Goal: Find specific page/section: Find specific page/section

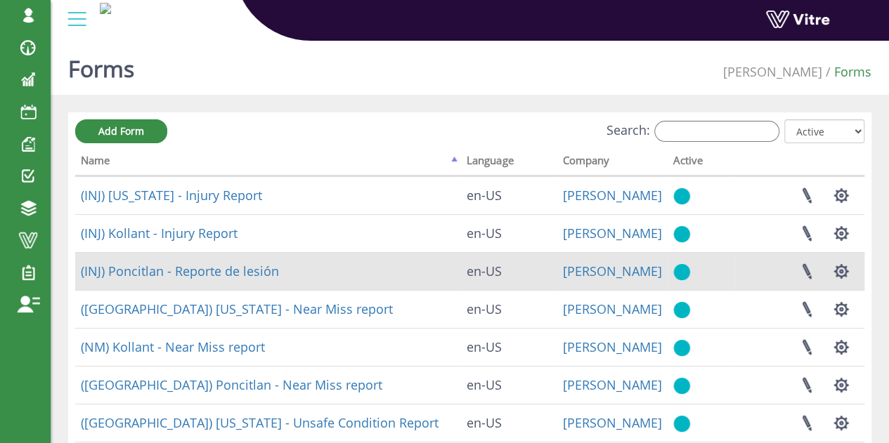
click at [653, 275] on td "[PERSON_NAME]" at bounding box center [612, 271] width 110 height 38
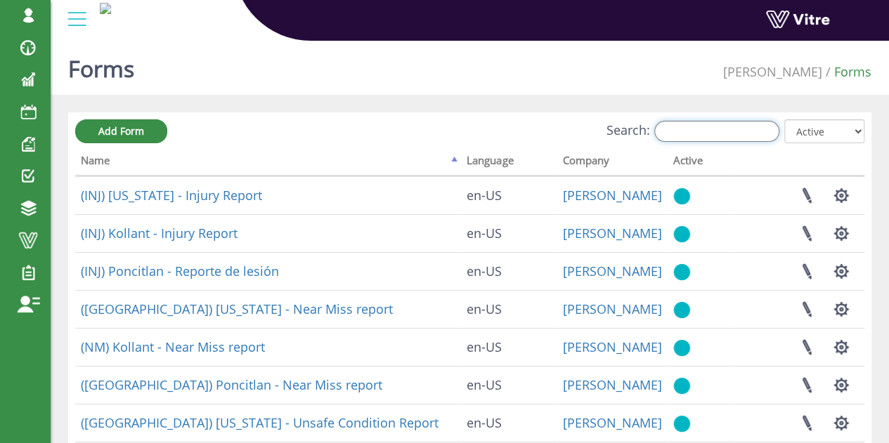
click at [711, 130] on input "Search:" at bounding box center [716, 131] width 125 height 21
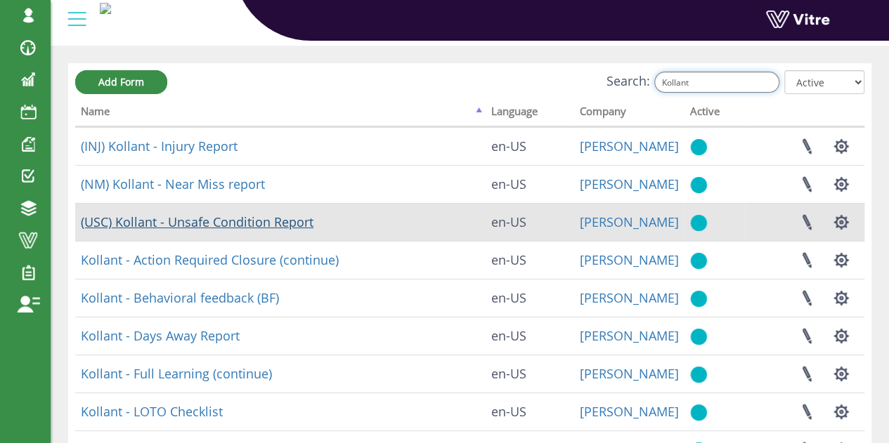
scroll to position [70, 0]
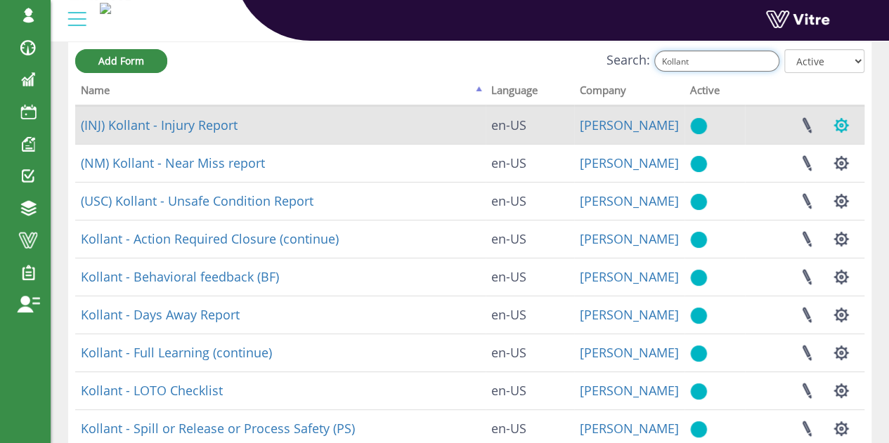
type input "Kollant"
click at [843, 129] on button "button" at bounding box center [840, 125] width 35 height 37
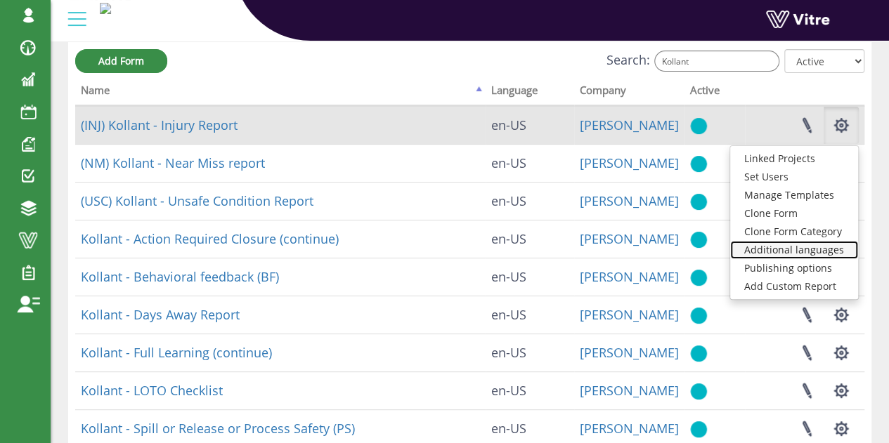
click at [814, 248] on link "Additional languages" at bounding box center [794, 250] width 128 height 18
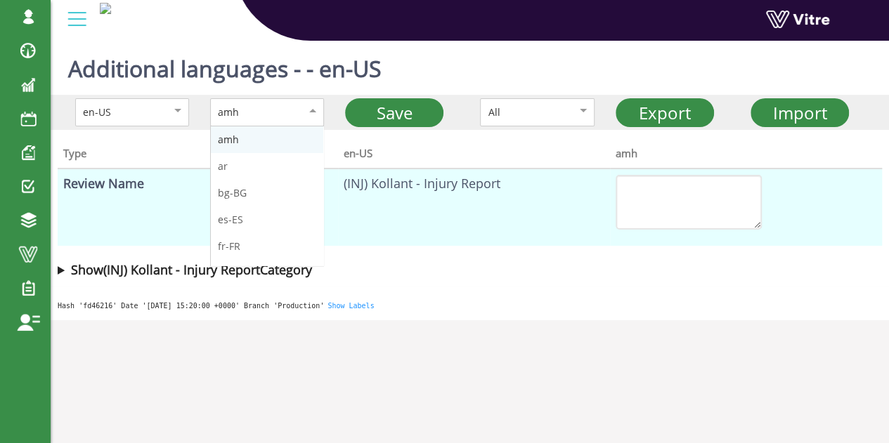
click at [276, 113] on div "amh" at bounding box center [252, 112] width 69 height 15
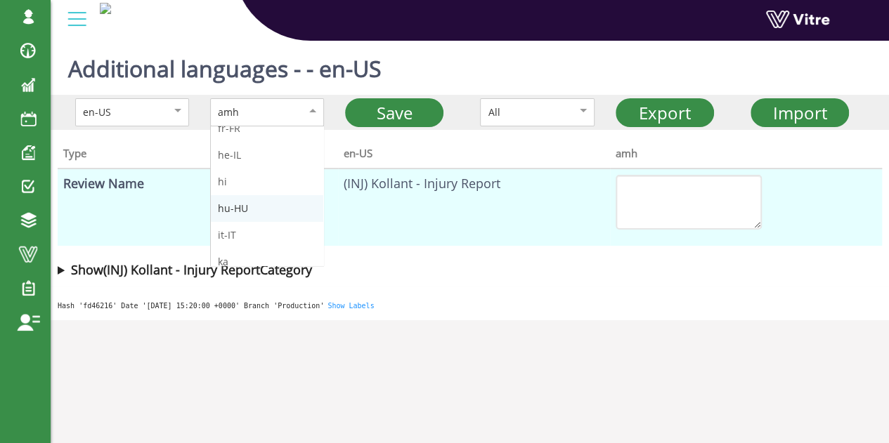
scroll to position [141, 0]
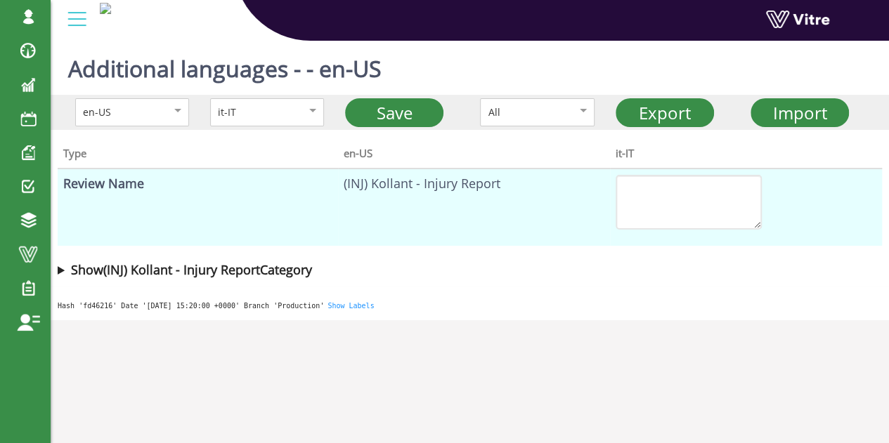
click at [258, 272] on b "Show (INJ) Kollant - Injury Report Category" at bounding box center [191, 269] width 241 height 17
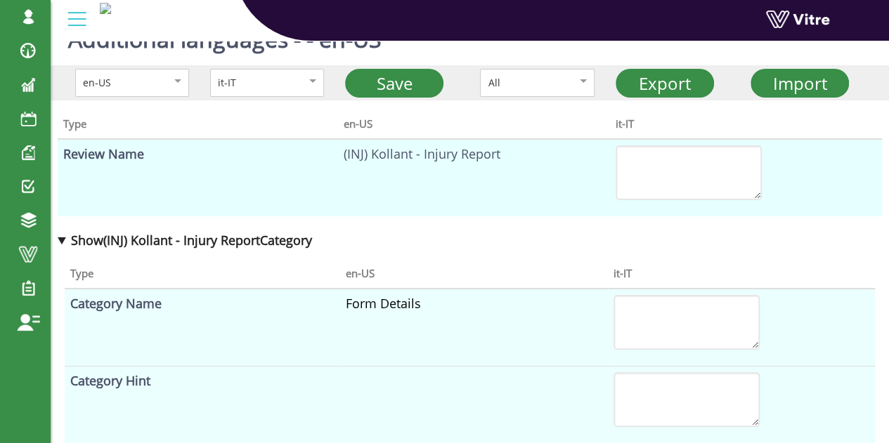
scroll to position [0, 0]
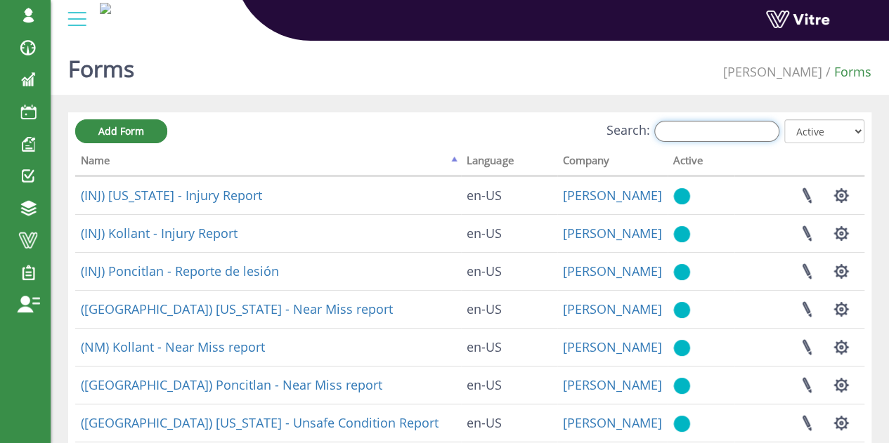
click at [714, 130] on input "Search:" at bounding box center [716, 131] width 125 height 21
type input "kollant"
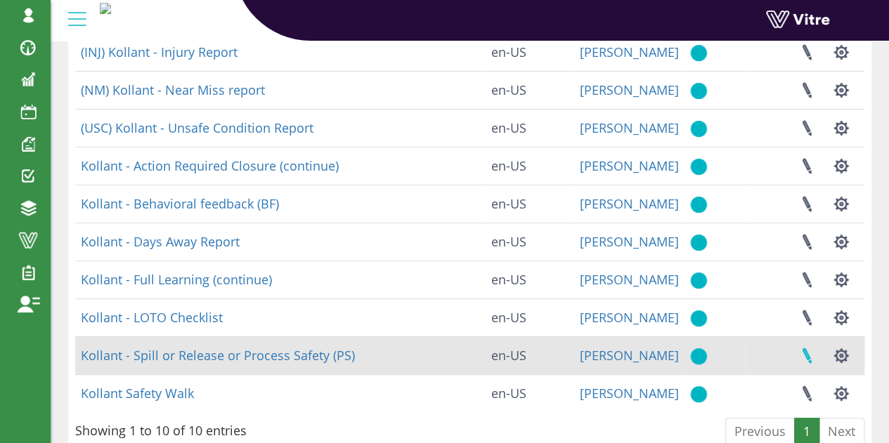
scroll to position [208, 0]
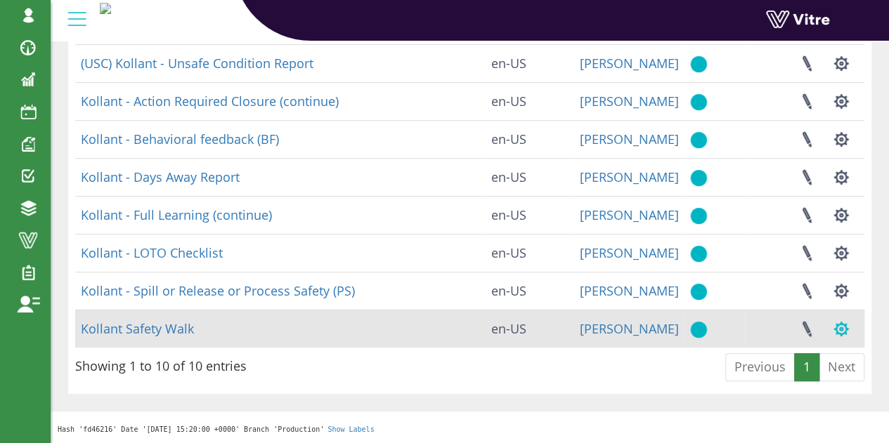
click at [840, 331] on button "button" at bounding box center [840, 329] width 35 height 37
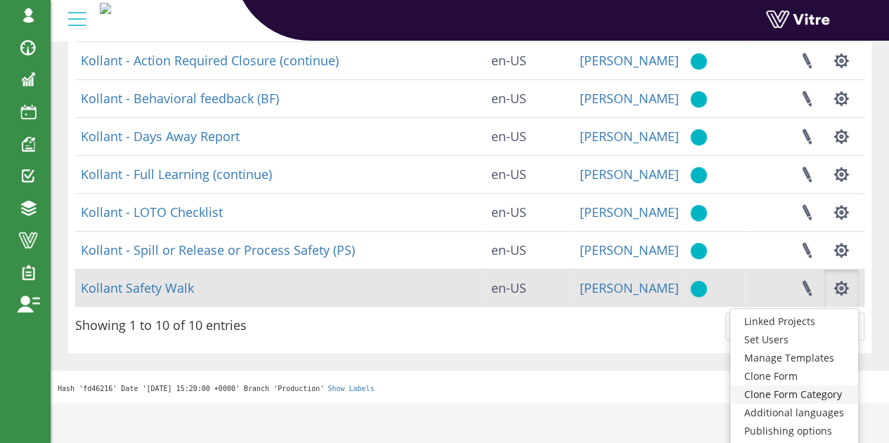
scroll to position [267, 0]
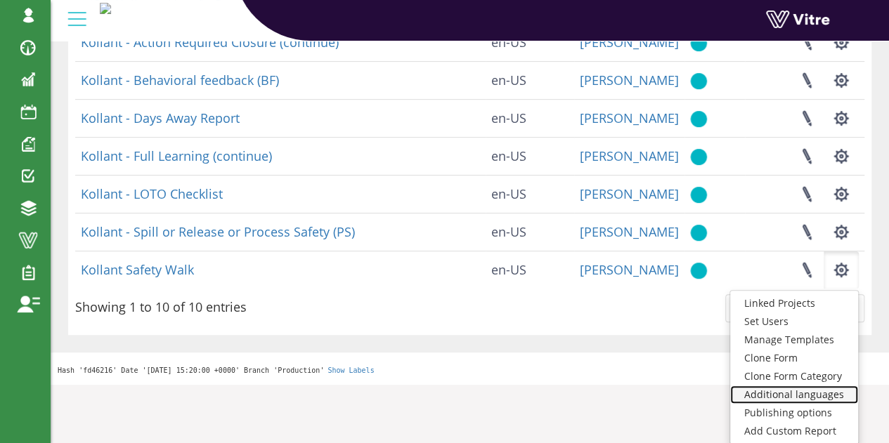
click at [809, 393] on link "Additional languages" at bounding box center [794, 395] width 128 height 18
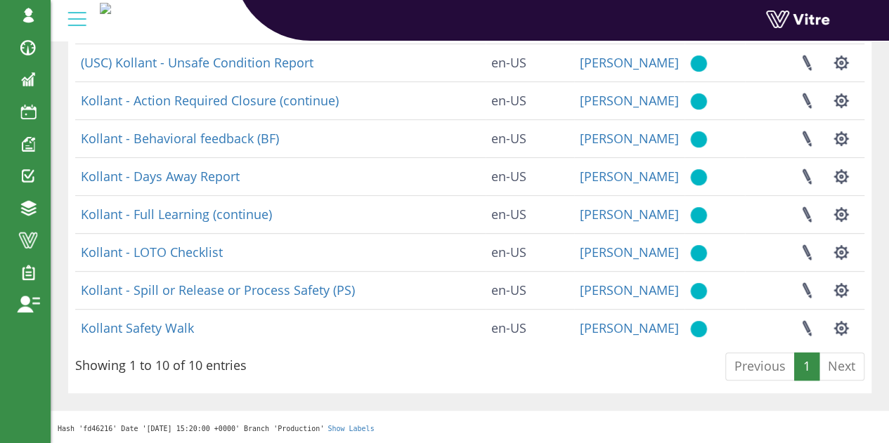
scroll to position [208, 0]
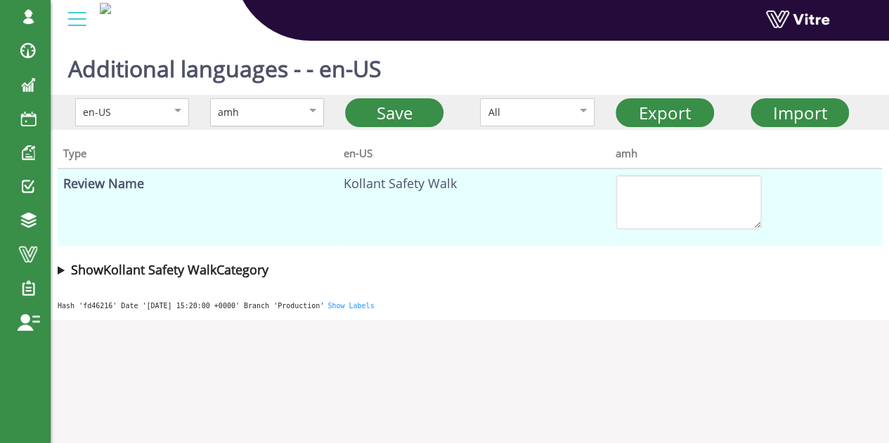
click at [287, 109] on div "amh" at bounding box center [267, 112] width 114 height 28
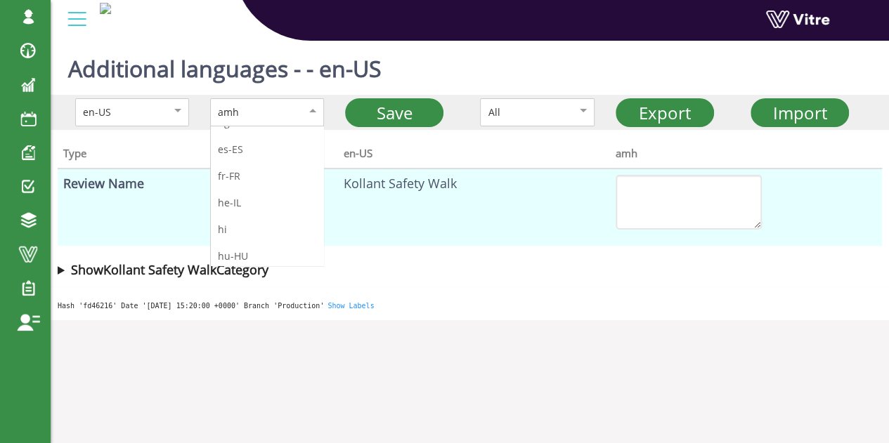
scroll to position [141, 0]
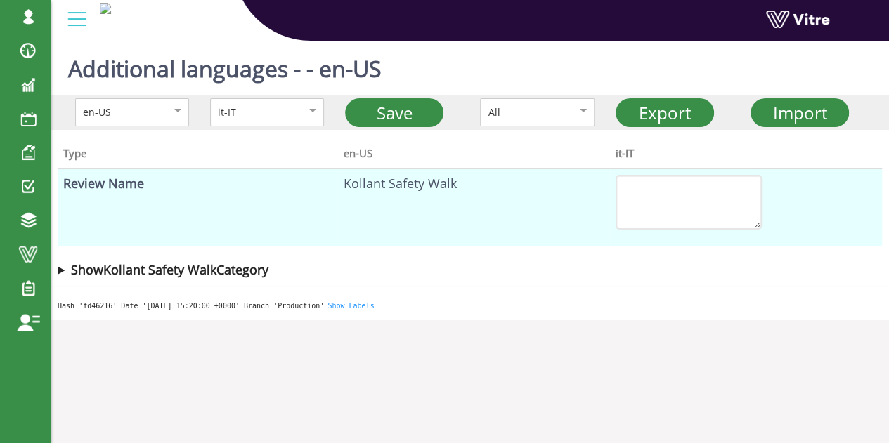
click at [209, 267] on b "Show Kollant Safety Walk Category" at bounding box center [169, 269] width 197 height 17
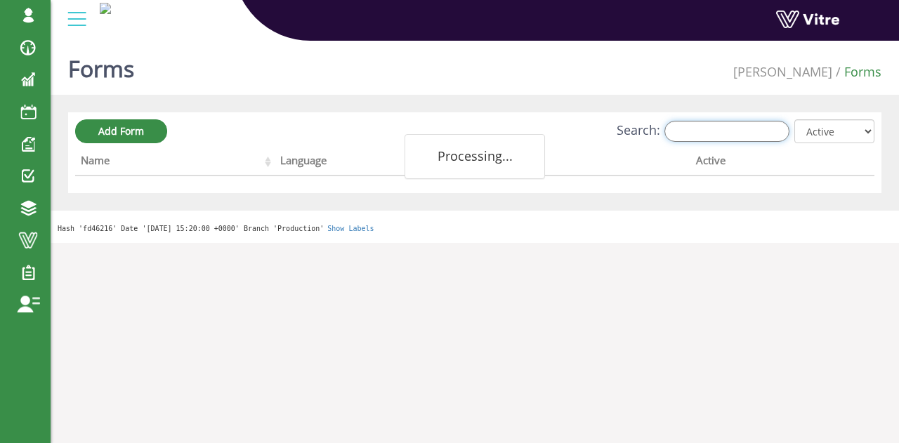
click at [732, 131] on input "Search:" at bounding box center [727, 131] width 125 height 21
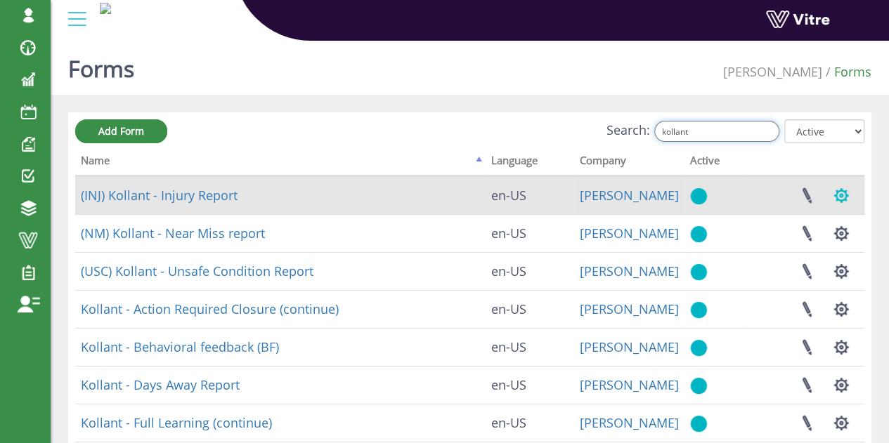
type input "kollant"
click at [839, 199] on button "button" at bounding box center [840, 195] width 35 height 37
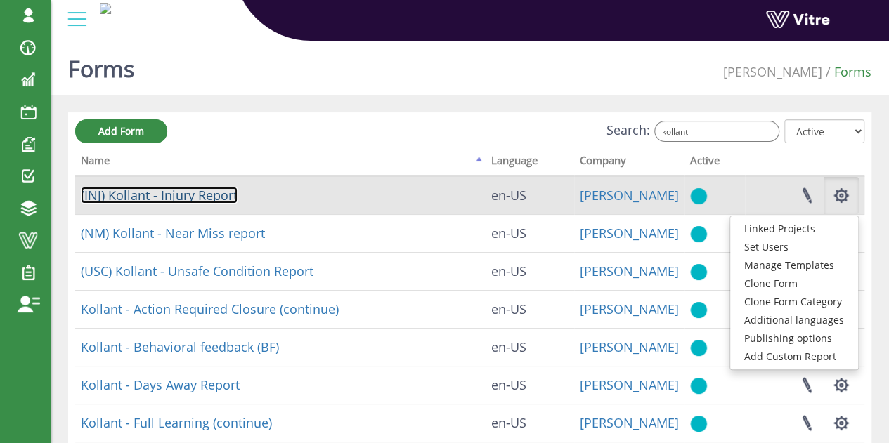
click at [219, 200] on link "(INJ) Kollant - Injury Report" at bounding box center [159, 195] width 157 height 17
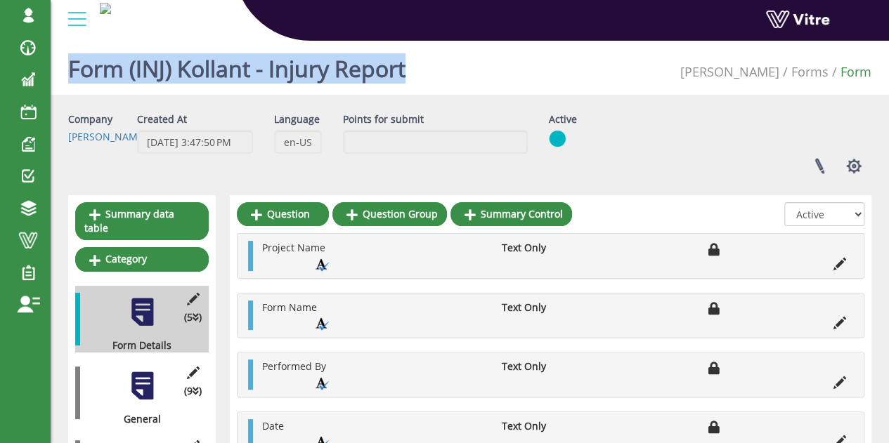
drag, startPoint x: 435, startPoint y: 64, endPoint x: 53, endPoint y: 74, distance: 381.6
click at [53, 74] on div "Form (INJ) Kollant - Injury Report Adama Forms Form" at bounding box center [470, 65] width 838 height 60
copy h1 "Form (INJ) Kollant - Injury Report"
click at [857, 166] on button "button" at bounding box center [853, 166] width 35 height 37
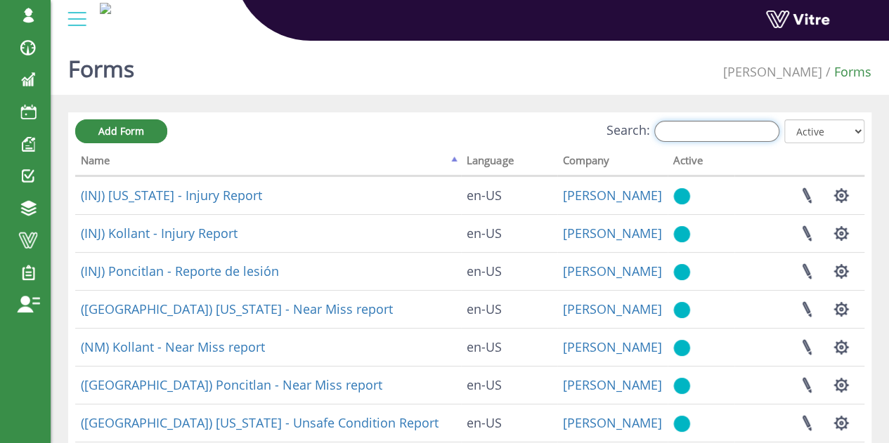
click at [738, 130] on input "Search:" at bounding box center [716, 131] width 125 height 21
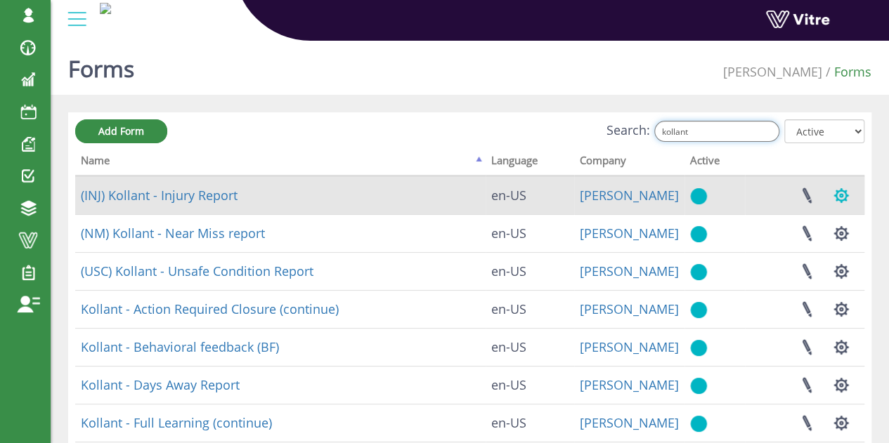
type input "kollant"
click at [843, 192] on button "button" at bounding box center [840, 195] width 35 height 37
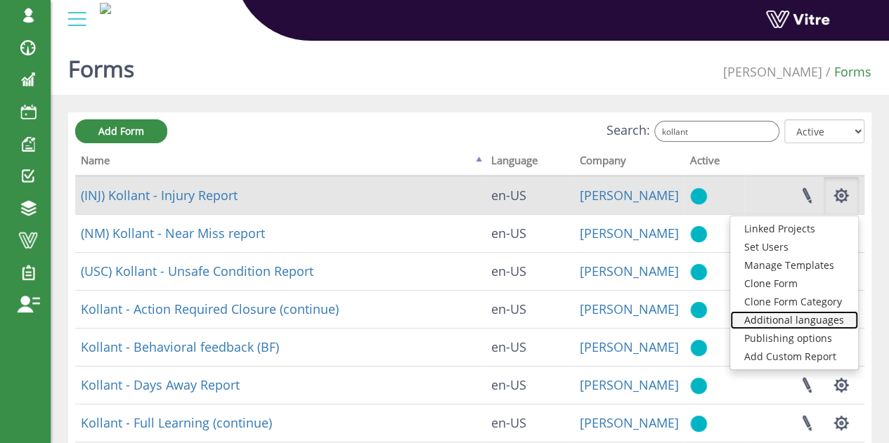
click at [822, 318] on link "Additional languages" at bounding box center [794, 320] width 128 height 18
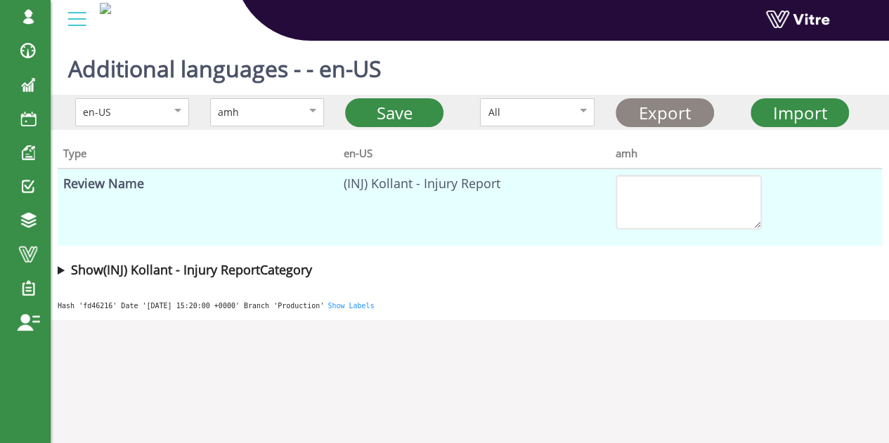
click at [684, 112] on link "Export" at bounding box center [664, 112] width 98 height 29
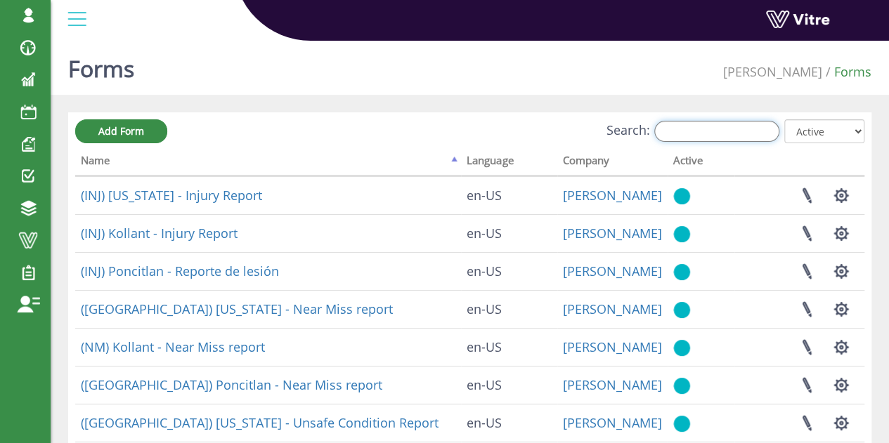
click at [739, 130] on input "Search:" at bounding box center [716, 131] width 125 height 21
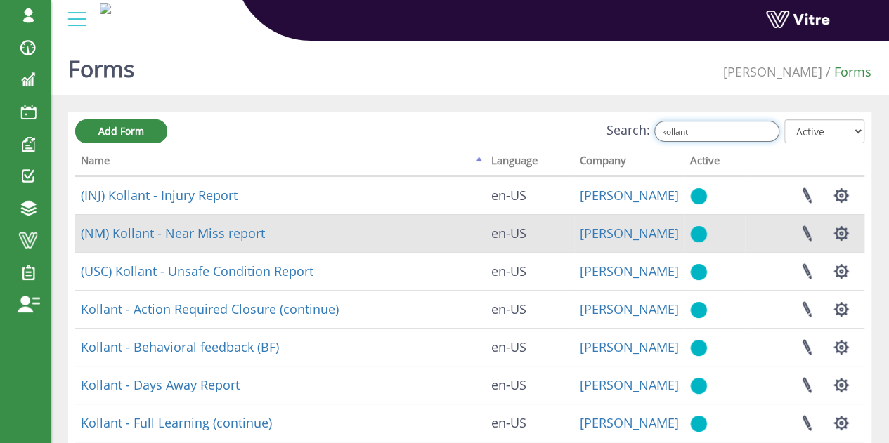
type input "kollant"
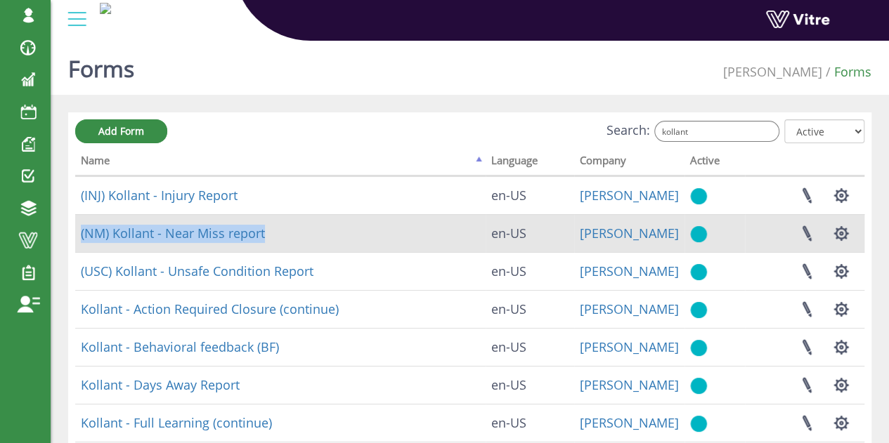
drag, startPoint x: 281, startPoint y: 233, endPoint x: 79, endPoint y: 235, distance: 202.3
click at [79, 235] on td "(NM) Kollant - Near Miss report" at bounding box center [280, 233] width 410 height 38
copy link "(NM) Kollant - Near Miss report"
click at [837, 231] on button "button" at bounding box center [840, 233] width 35 height 37
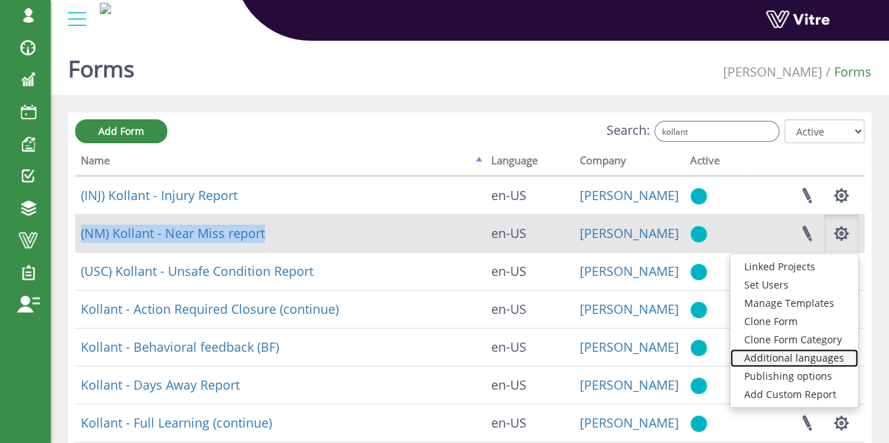
click at [814, 362] on link "Additional languages" at bounding box center [794, 358] width 128 height 18
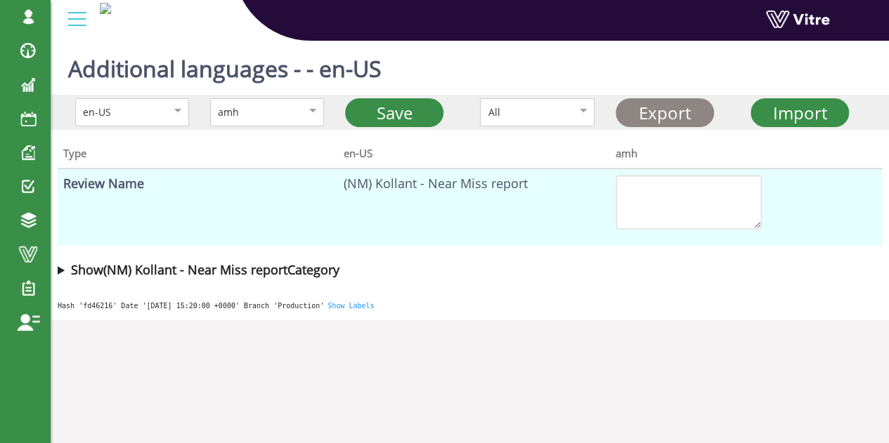
click at [679, 116] on link "Export" at bounding box center [664, 112] width 98 height 29
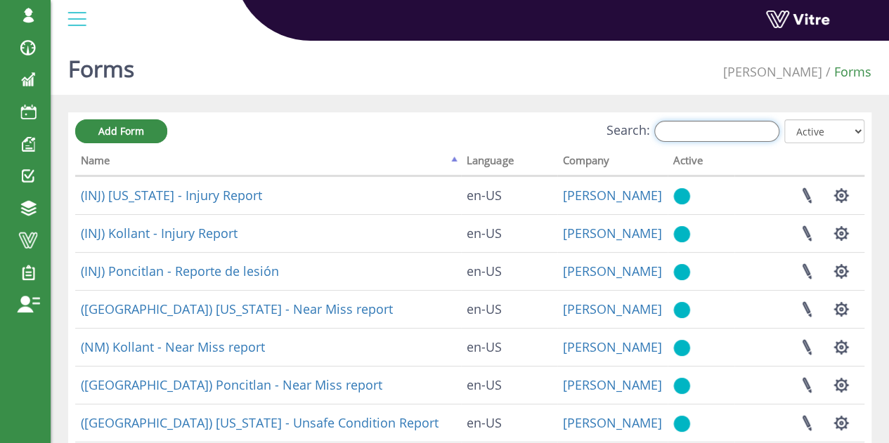
click at [731, 131] on input "Search:" at bounding box center [716, 131] width 125 height 21
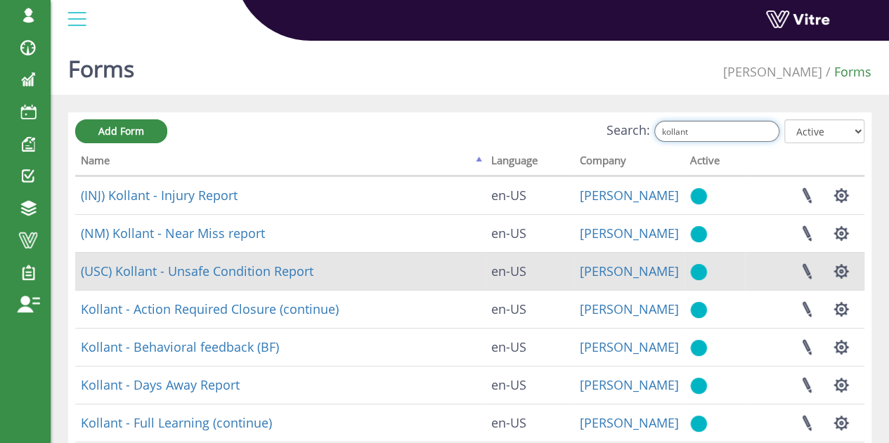
type input "kollant"
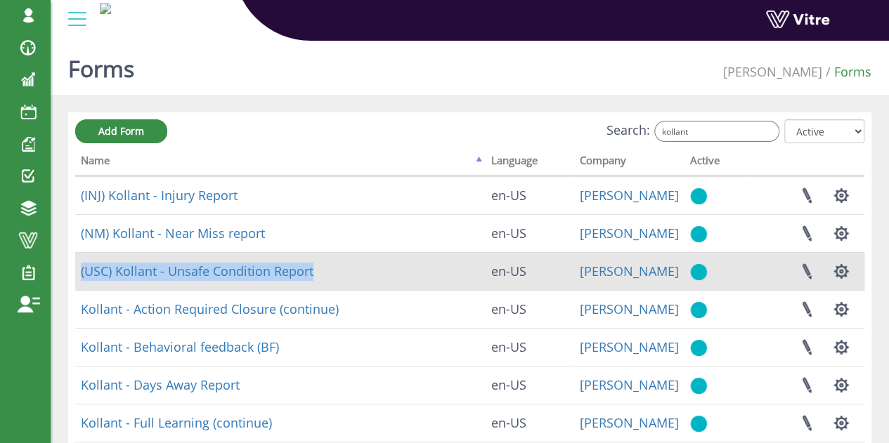
drag, startPoint x: 346, startPoint y: 263, endPoint x: 79, endPoint y: 268, distance: 267.0
click at [79, 268] on td "(USC) Kollant - Unsafe Condition Report" at bounding box center [280, 271] width 410 height 38
copy link "(USC) Kollant - Unsafe Condition Report"
click at [845, 274] on button "button" at bounding box center [840, 271] width 35 height 37
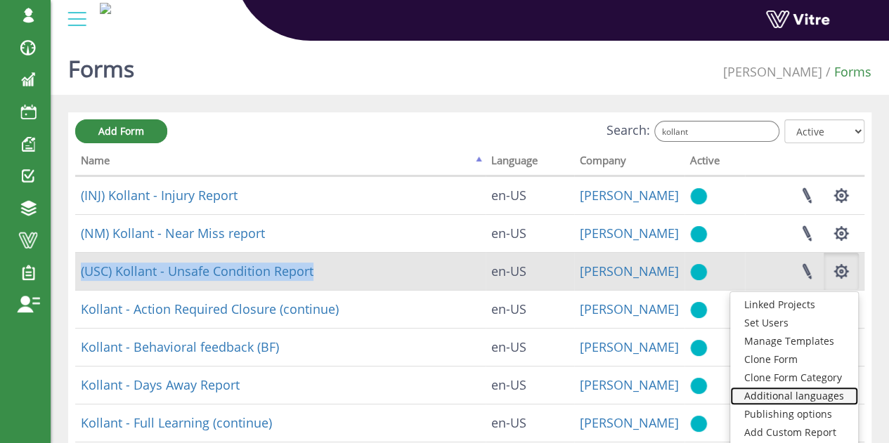
click at [805, 400] on link "Additional languages" at bounding box center [794, 396] width 128 height 18
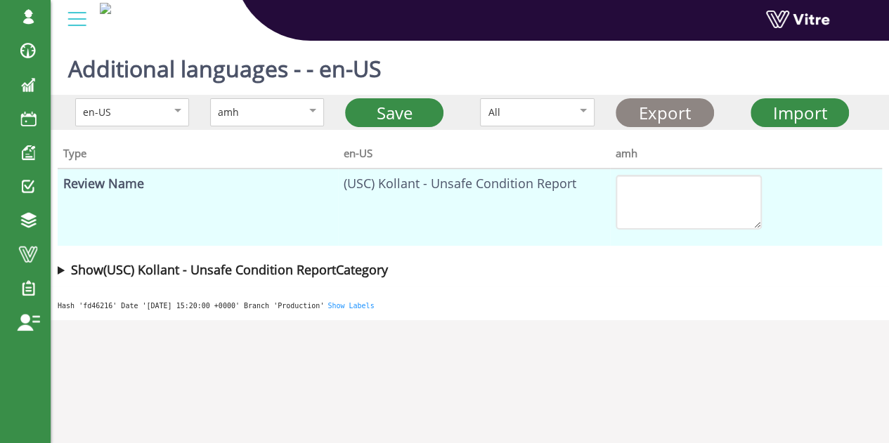
click at [670, 115] on link "Export" at bounding box center [664, 112] width 98 height 29
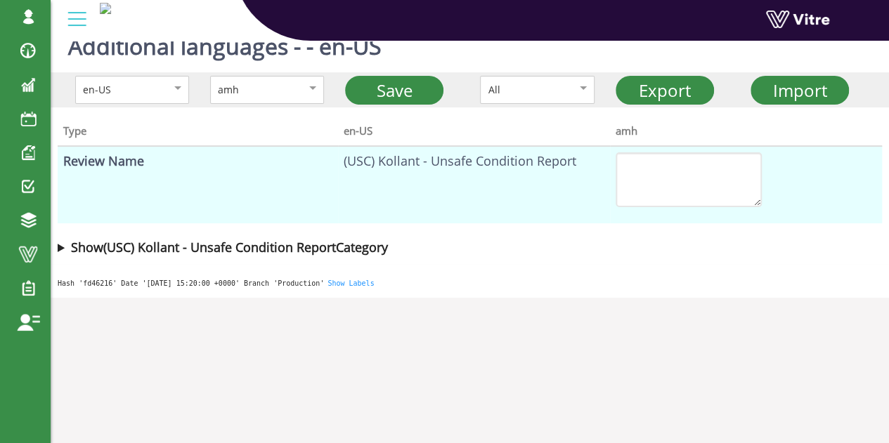
scroll to position [35, 0]
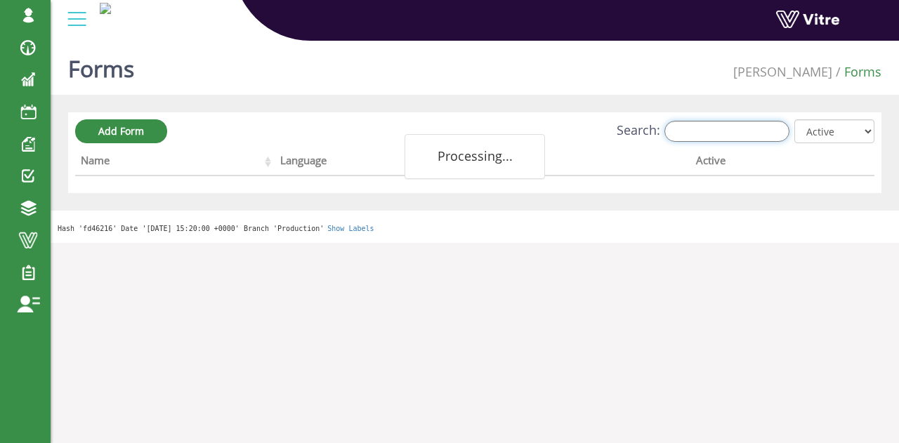
click at [748, 127] on input "Search:" at bounding box center [727, 131] width 125 height 21
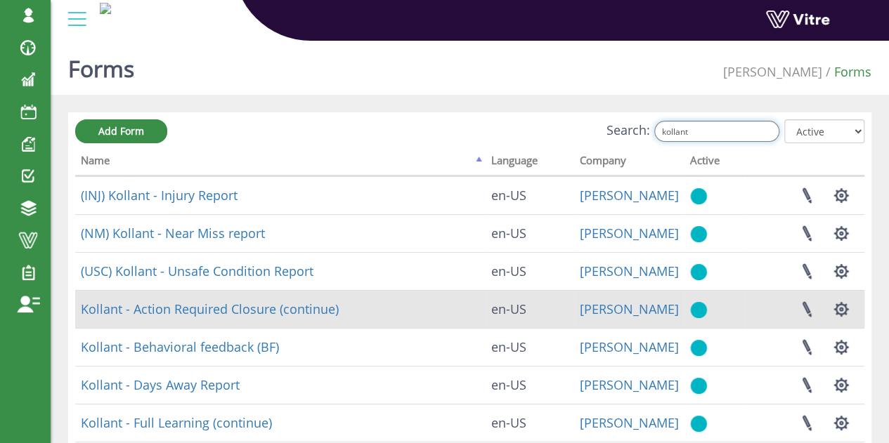
type input "kollant"
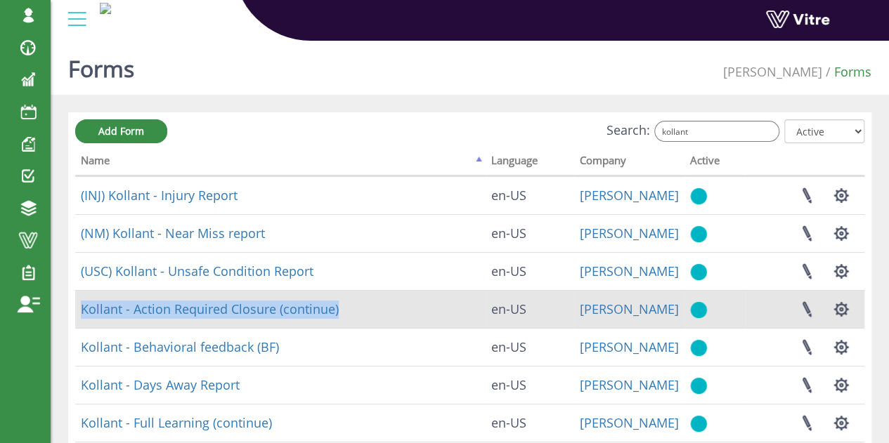
drag, startPoint x: 377, startPoint y: 302, endPoint x: 78, endPoint y: 311, distance: 298.7
click at [78, 311] on td "Kollant - Action Required Closure (continue)" at bounding box center [280, 309] width 410 height 38
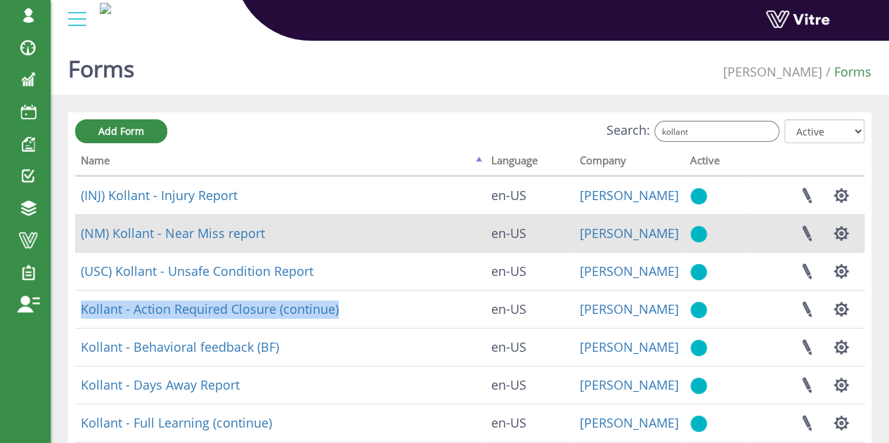
copy link "Kollant - Action Required Closure (continue)"
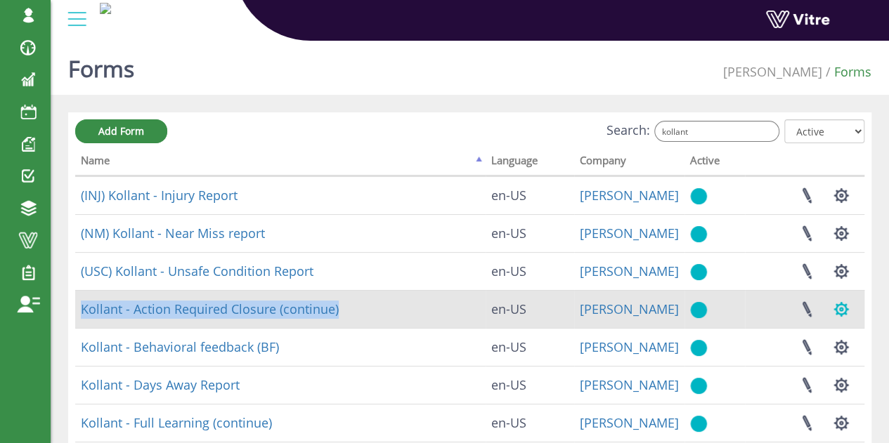
click at [837, 304] on button "button" at bounding box center [840, 309] width 35 height 37
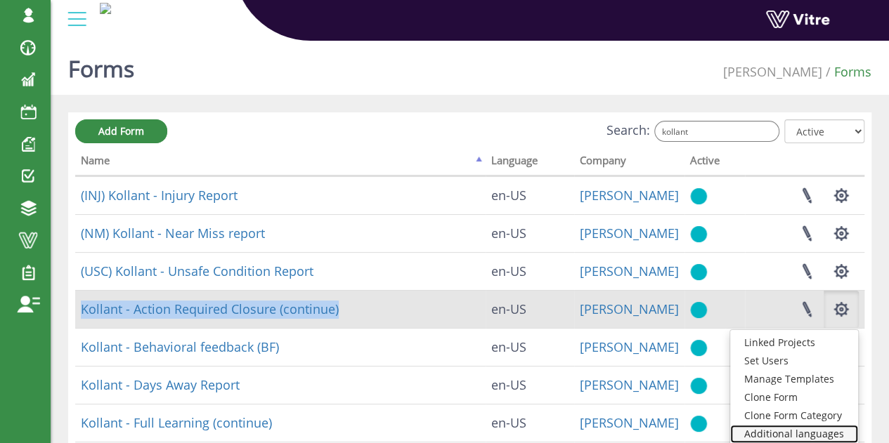
click at [823, 426] on link "Additional languages" at bounding box center [794, 434] width 128 height 18
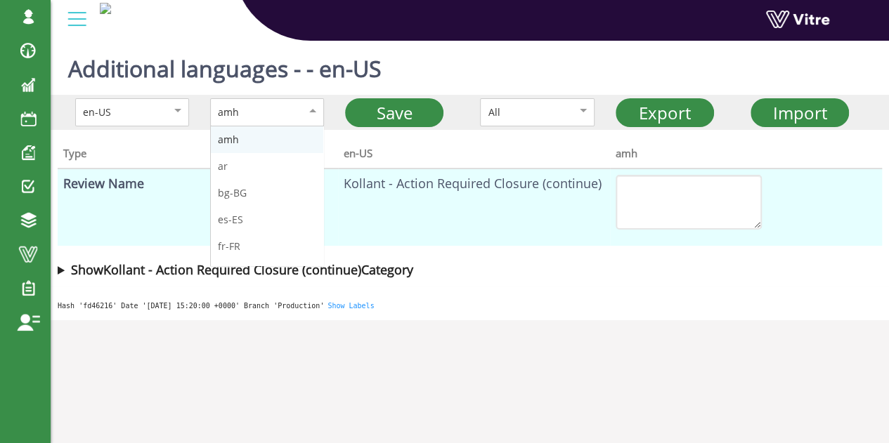
click at [277, 115] on div "amh" at bounding box center [252, 112] width 69 height 15
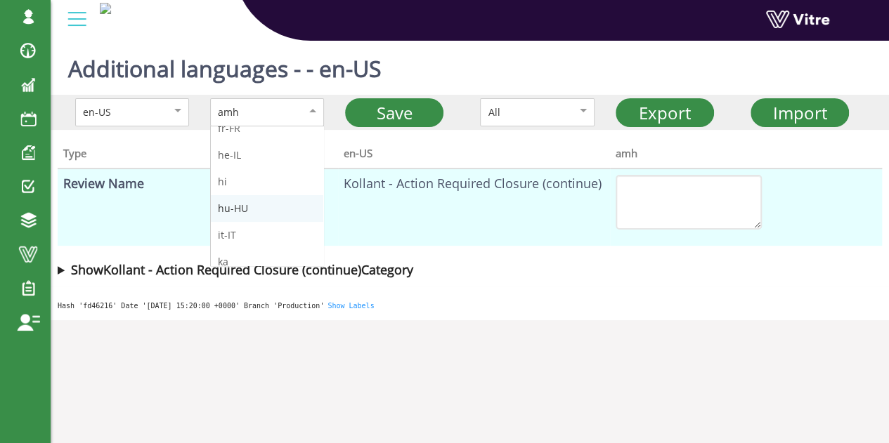
scroll to position [141, 0]
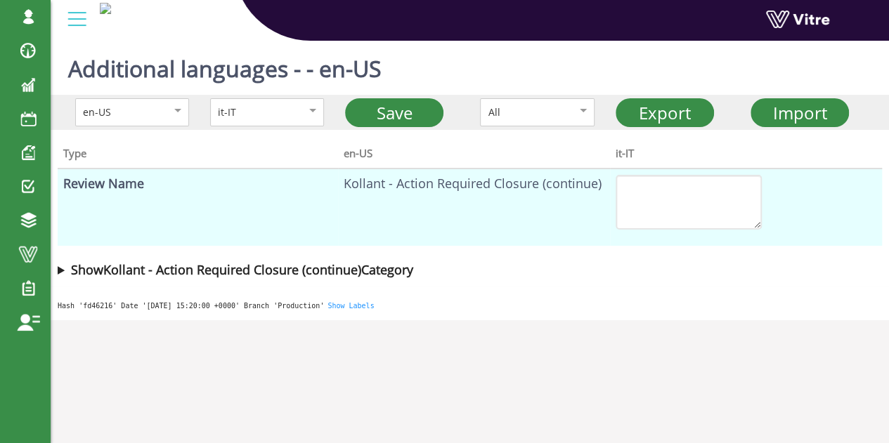
click at [358, 263] on b "Show Kollant - Action Required Closure (continue) Category" at bounding box center [242, 269] width 342 height 17
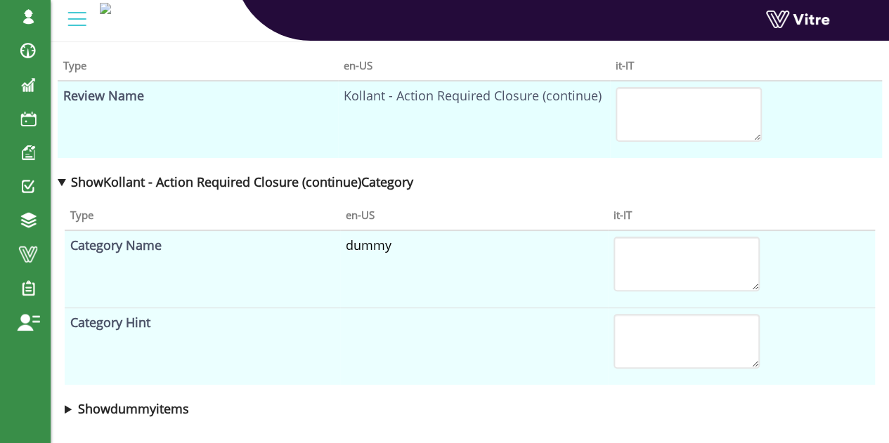
scroll to position [0, 0]
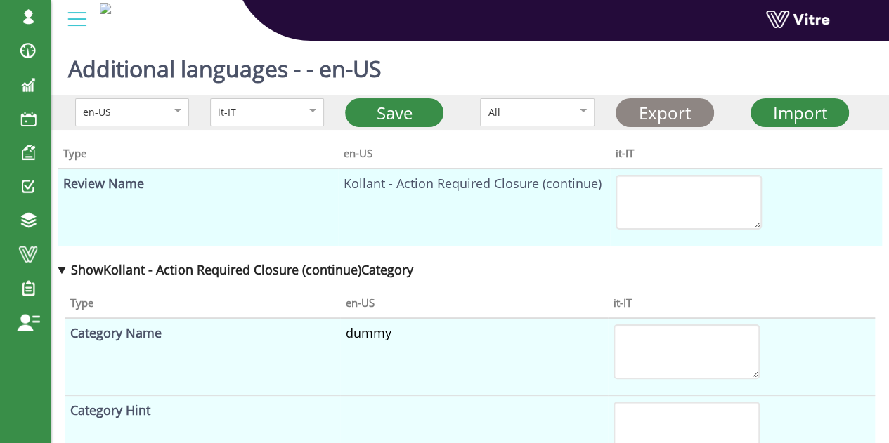
click at [677, 113] on link "Export" at bounding box center [664, 112] width 98 height 29
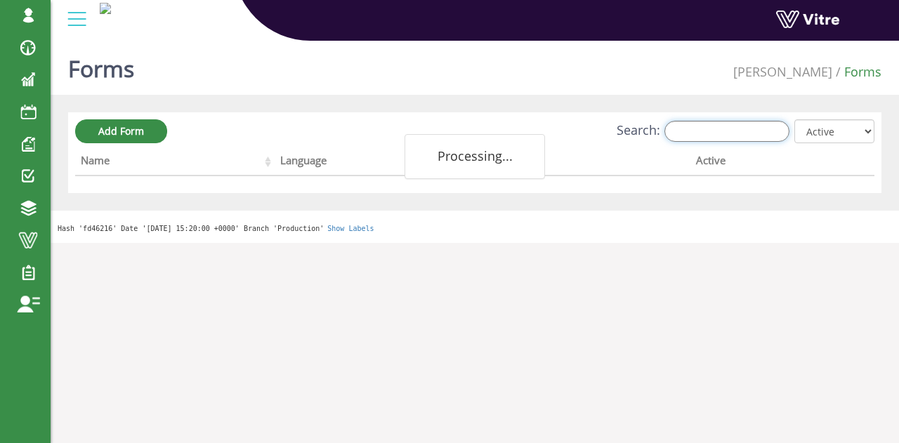
click at [726, 129] on input "Search:" at bounding box center [727, 131] width 125 height 21
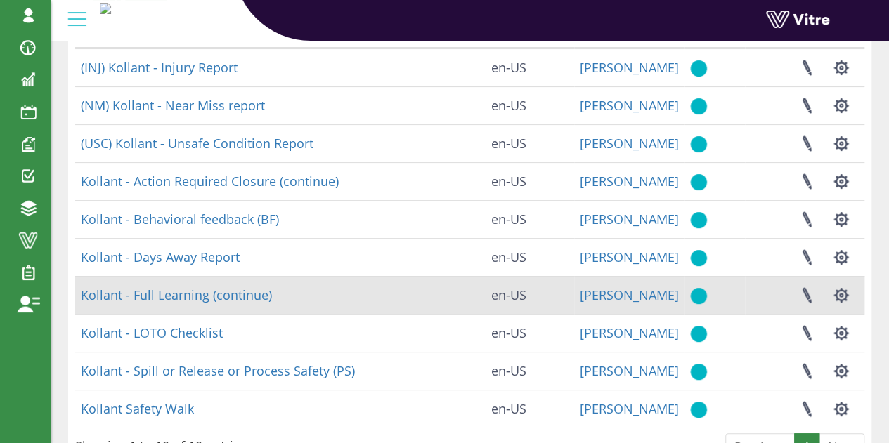
scroll to position [141, 0]
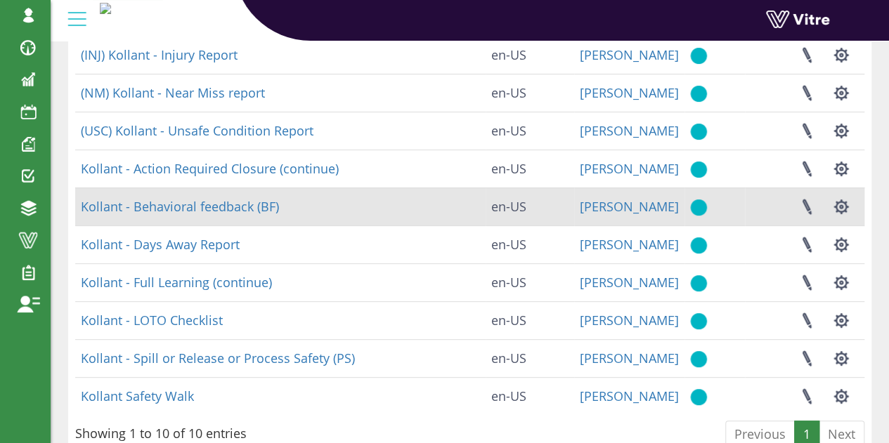
type input "kollant"
drag, startPoint x: 311, startPoint y: 210, endPoint x: 76, endPoint y: 214, distance: 235.4
click at [76, 214] on td "Kollant - Behavioral feedback (BF)" at bounding box center [280, 207] width 410 height 38
copy link "Kollant - Behavioral feedback (BF)"
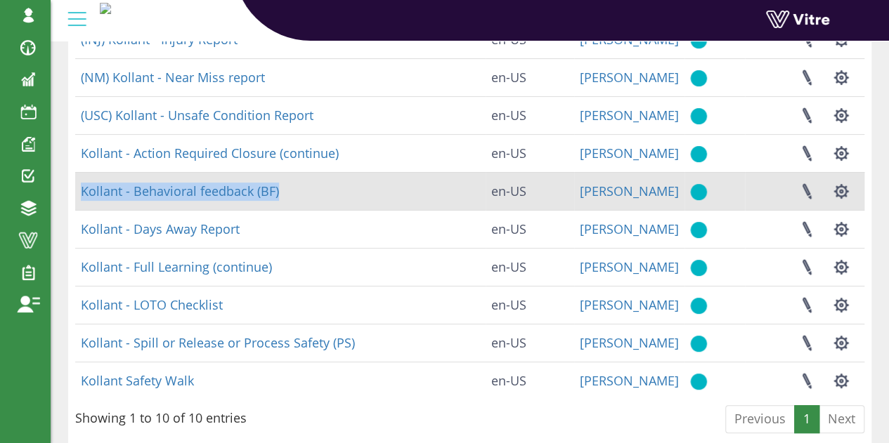
scroll to position [138, 0]
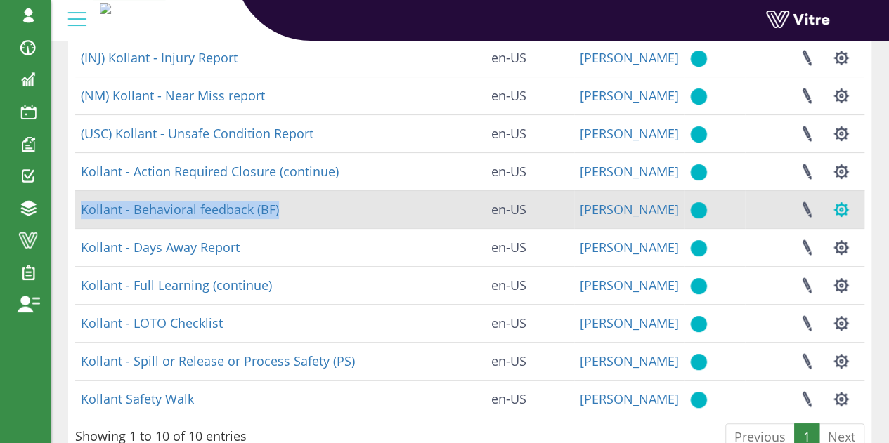
click at [839, 208] on button "button" at bounding box center [840, 209] width 35 height 37
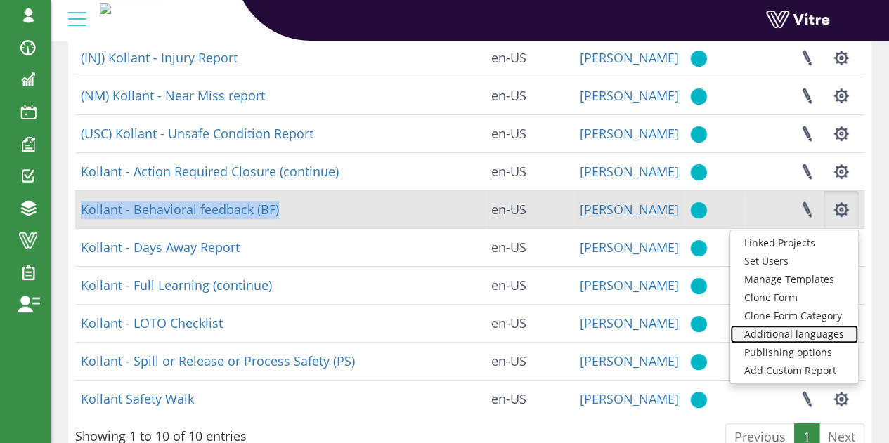
click at [796, 335] on link "Additional languages" at bounding box center [794, 334] width 128 height 18
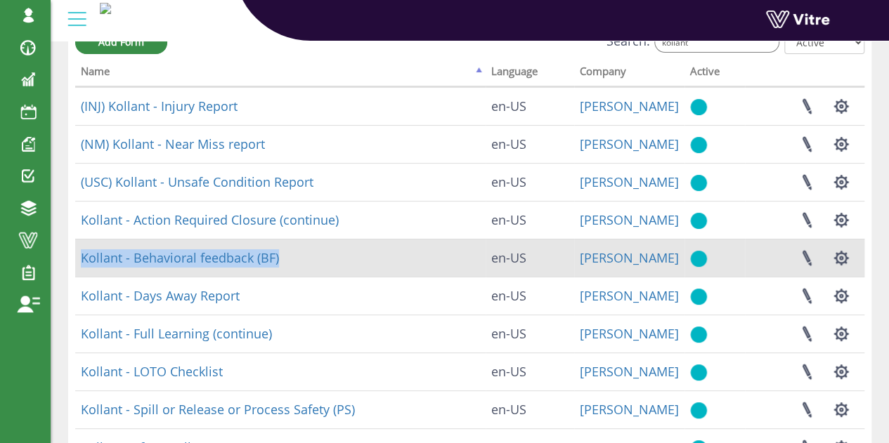
scroll to position [67, 0]
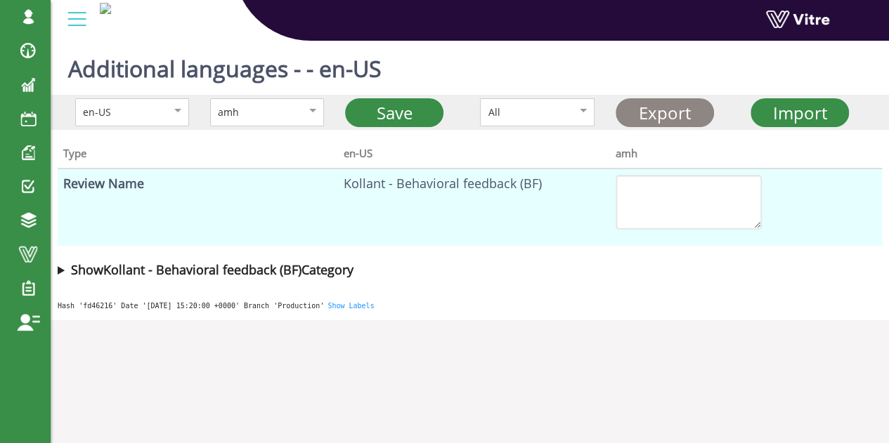
click at [676, 107] on link "Export" at bounding box center [664, 112] width 98 height 29
click at [776, 310] on div "Hash 'fd46216' Date '2025-09-15 15:20:00 +0000' Branch 'Production' Show Labels" at bounding box center [470, 304] width 838 height 34
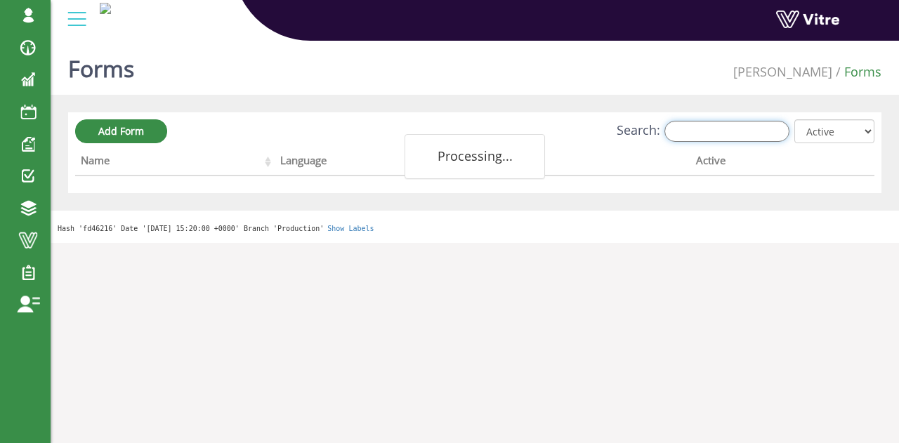
click at [743, 128] on input "Search:" at bounding box center [727, 131] width 125 height 21
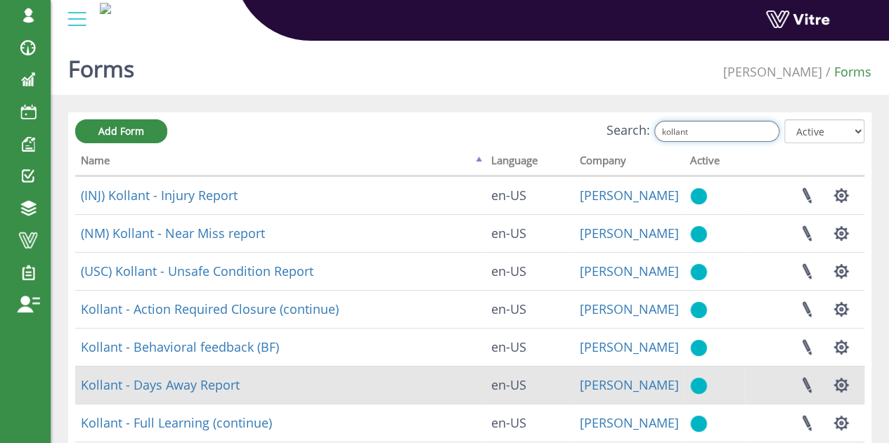
type input "kollant"
drag, startPoint x: 254, startPoint y: 380, endPoint x: 80, endPoint y: 391, distance: 174.6
click at [80, 391] on td "Kollant - Days Away Report" at bounding box center [280, 385] width 410 height 38
copy link "Kollant - Days Away Report"
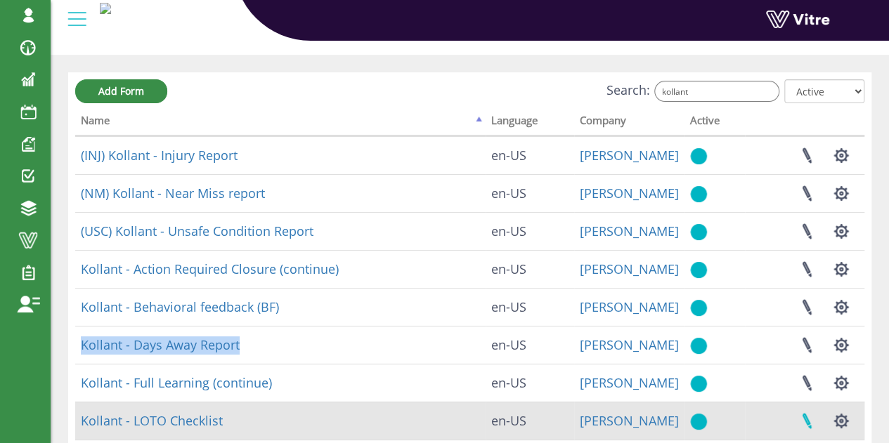
scroll to position [141, 0]
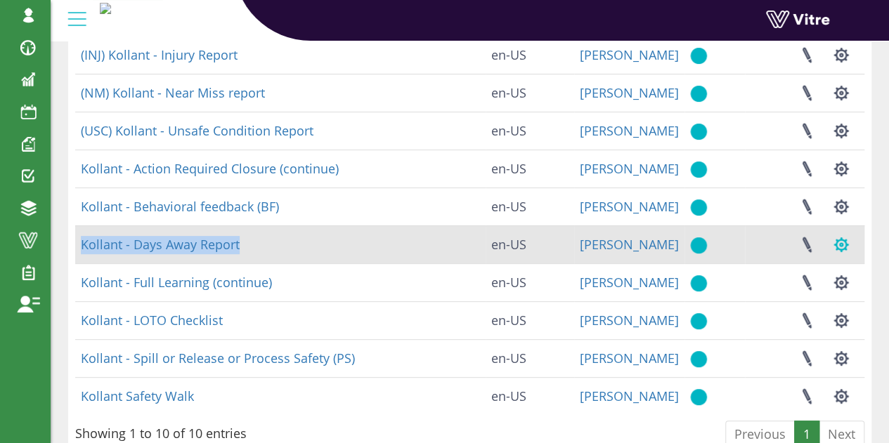
click at [842, 244] on button "button" at bounding box center [840, 244] width 35 height 37
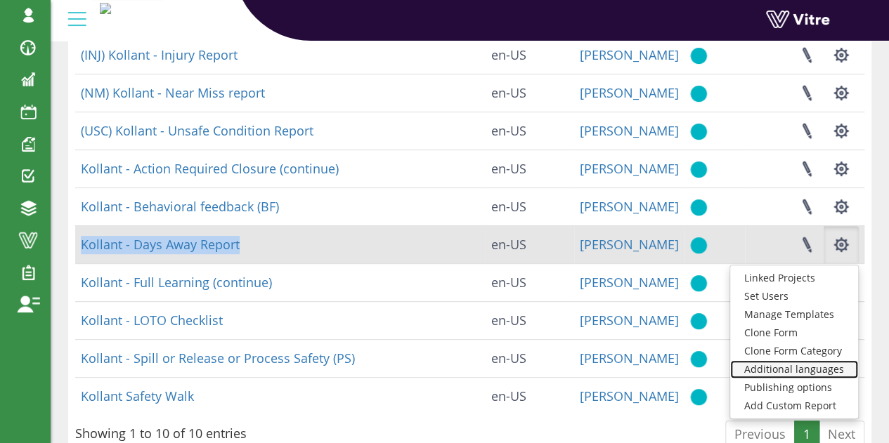
click at [812, 367] on link "Additional languages" at bounding box center [794, 369] width 128 height 18
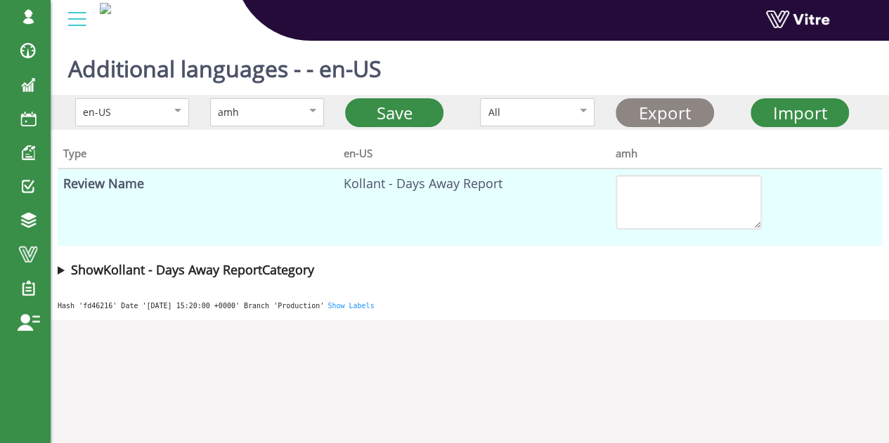
click at [691, 116] on link "Export" at bounding box center [664, 112] width 98 height 29
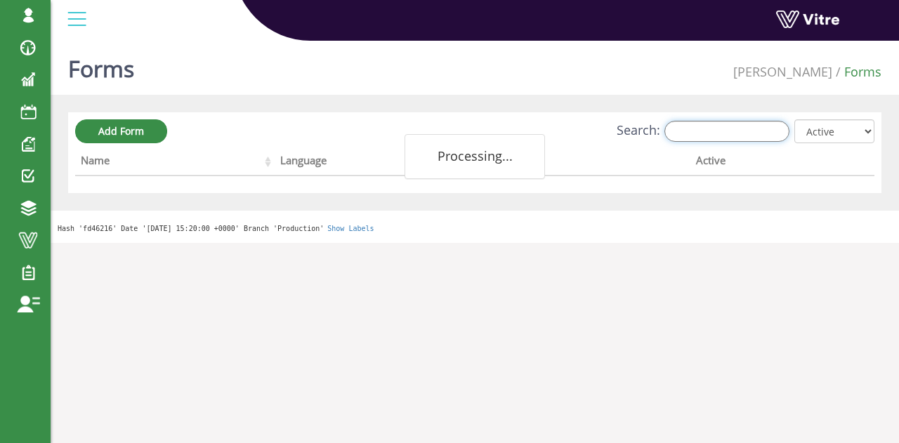
click at [721, 122] on input "Search:" at bounding box center [727, 131] width 125 height 21
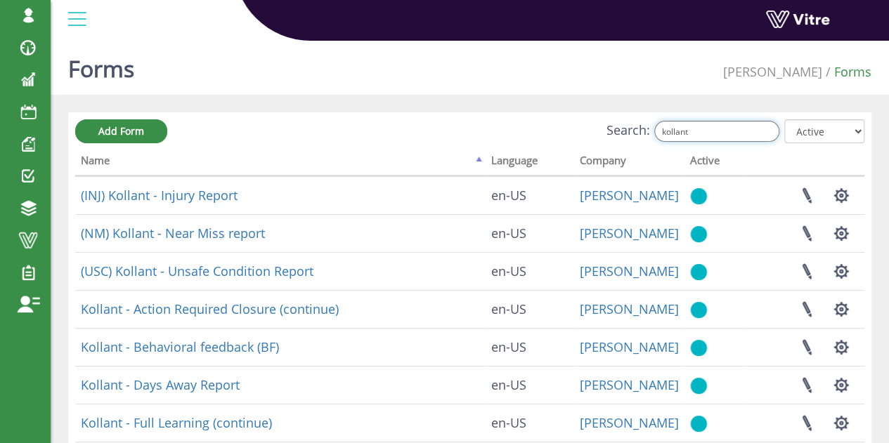
type input "kollant"
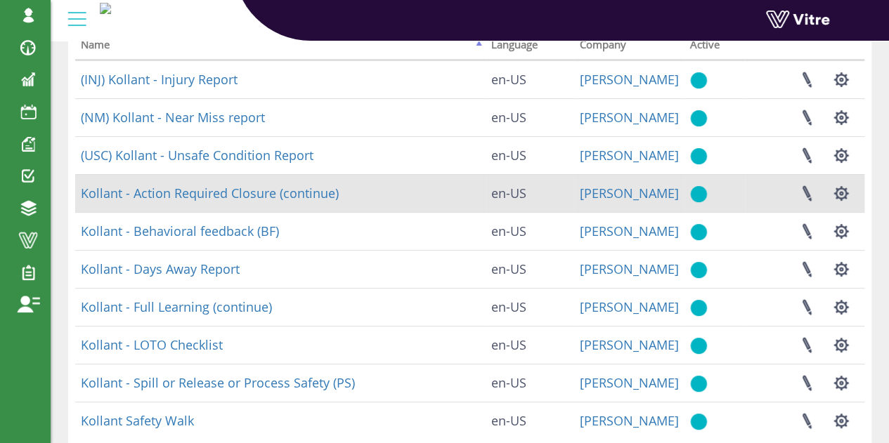
scroll to position [141, 0]
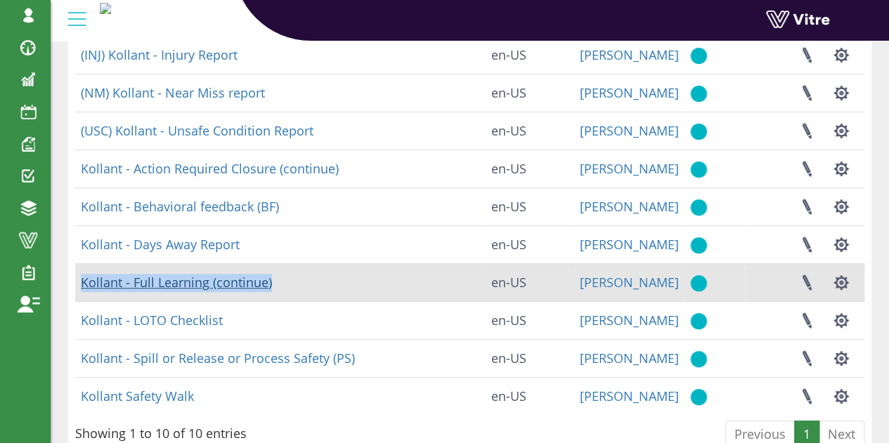
drag, startPoint x: 308, startPoint y: 283, endPoint x: 82, endPoint y: 285, distance: 225.5
click at [82, 285] on td "Kollant - Full Learning (continue)" at bounding box center [280, 282] width 410 height 38
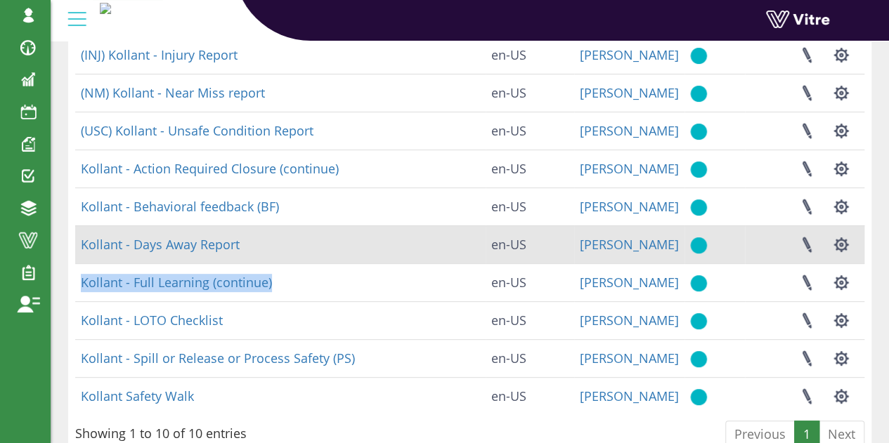
copy link "Kollant - Full Learning (continue)"
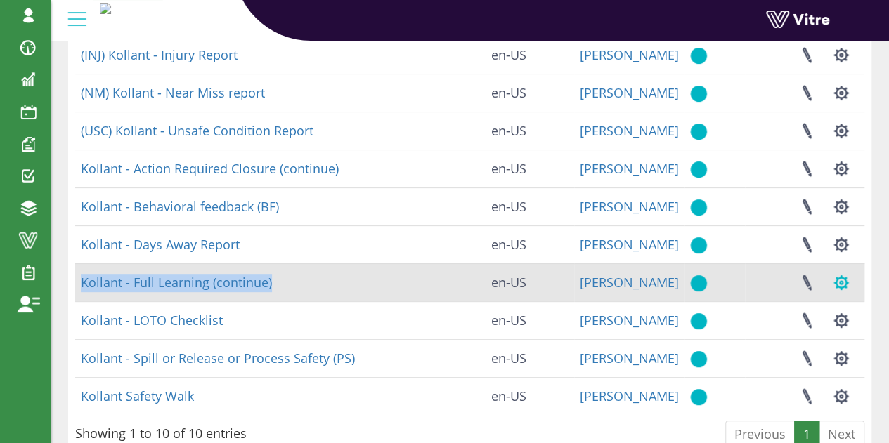
click at [844, 282] on button "button" at bounding box center [840, 282] width 35 height 37
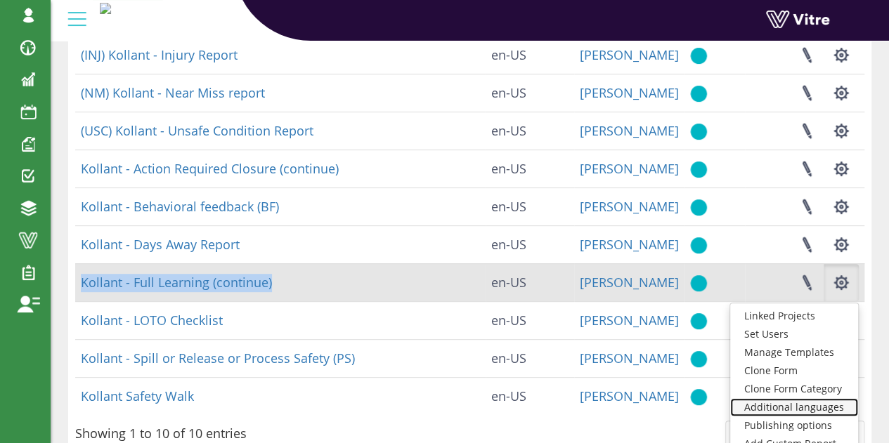
click at [791, 405] on link "Additional languages" at bounding box center [794, 407] width 128 height 18
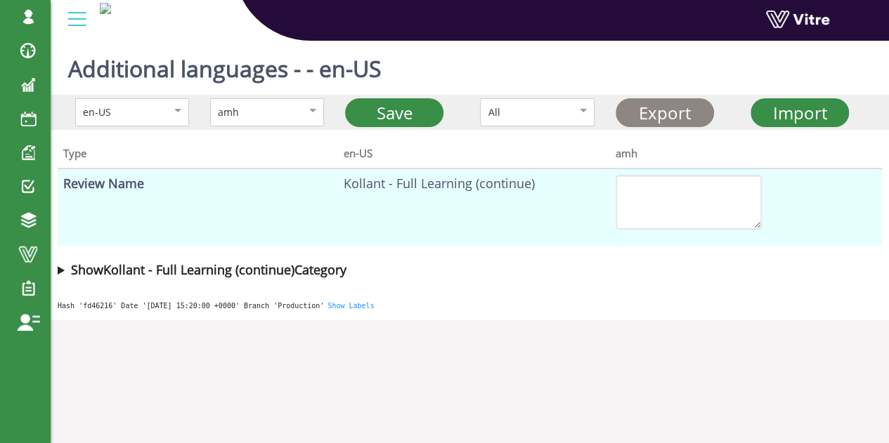
click at [665, 119] on link "Export" at bounding box center [664, 112] width 98 height 29
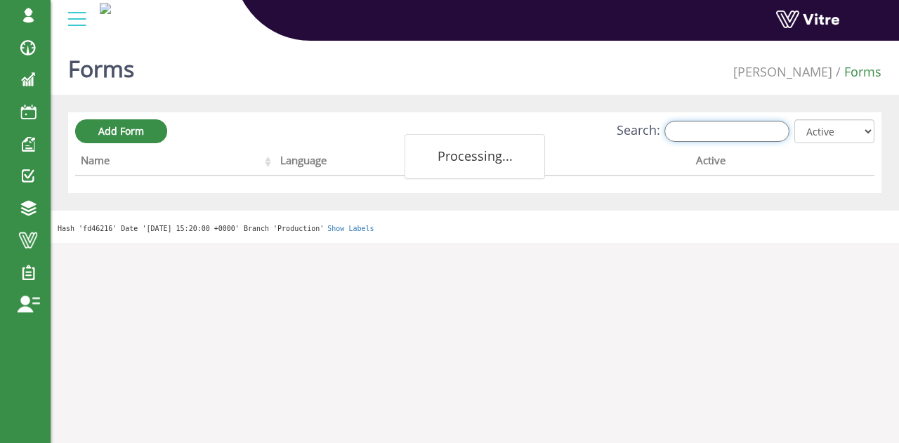
click at [710, 126] on input "Search:" at bounding box center [727, 131] width 125 height 21
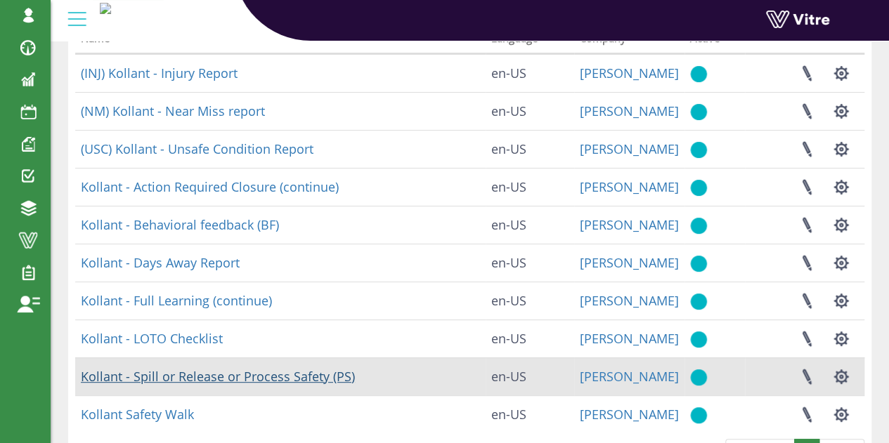
scroll to position [208, 0]
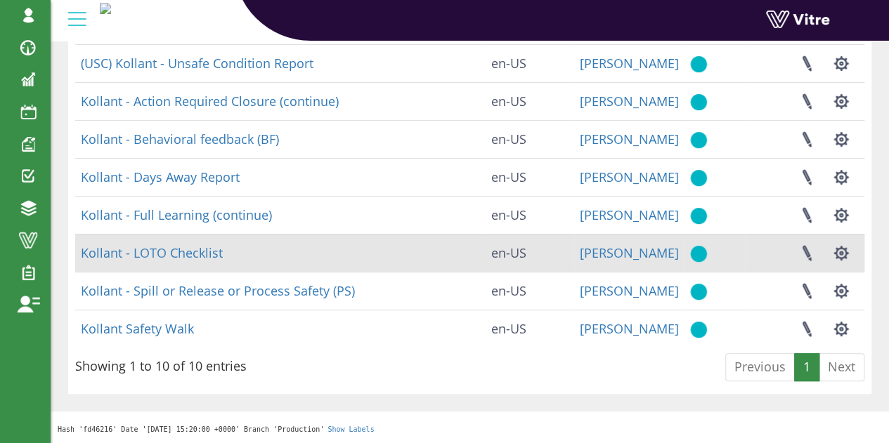
type input "kollant"
drag, startPoint x: 235, startPoint y: 248, endPoint x: 91, endPoint y: 260, distance: 143.8
click at [75, 256] on td "Kollant - LOTO Checklist" at bounding box center [280, 253] width 410 height 38
copy link "Kollant - LOTO Checklist"
click at [845, 251] on button "button" at bounding box center [840, 253] width 35 height 37
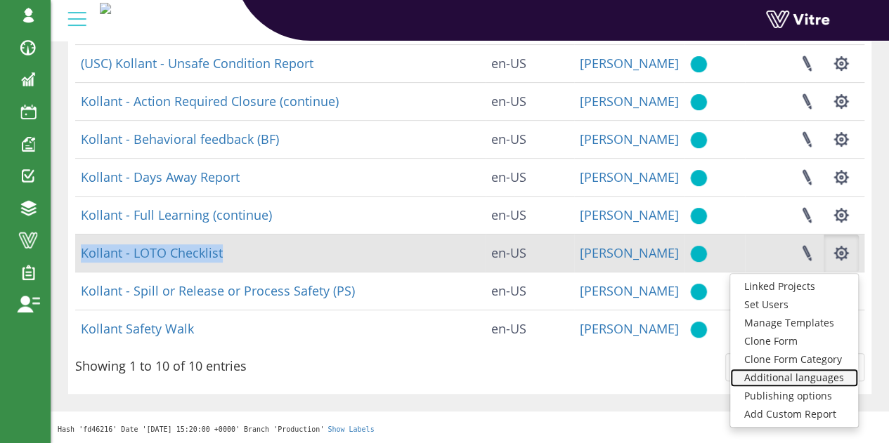
click at [794, 379] on link "Additional languages" at bounding box center [794, 378] width 128 height 18
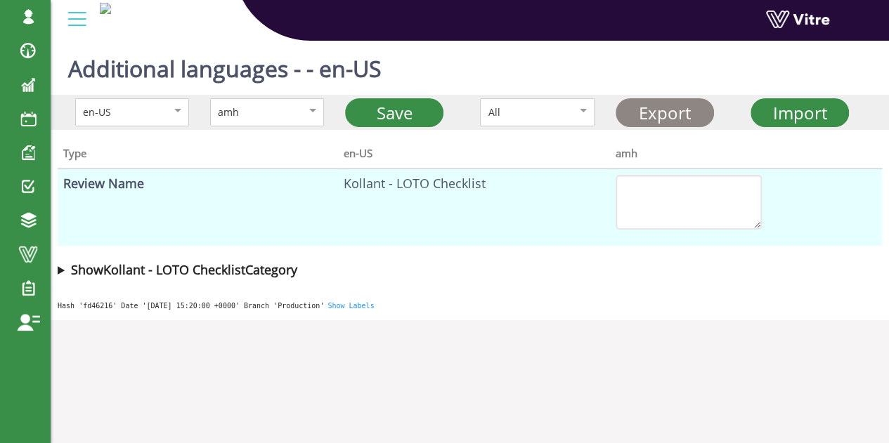
click at [646, 120] on link "Export" at bounding box center [664, 112] width 98 height 29
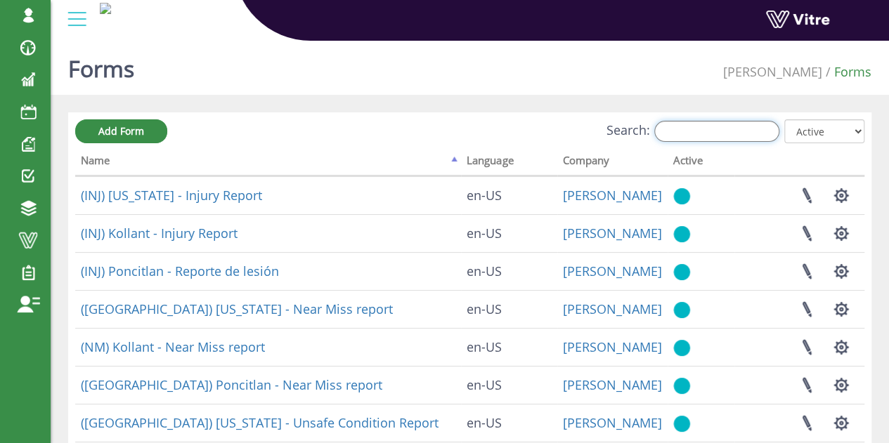
click at [718, 133] on input "Search:" at bounding box center [716, 131] width 125 height 21
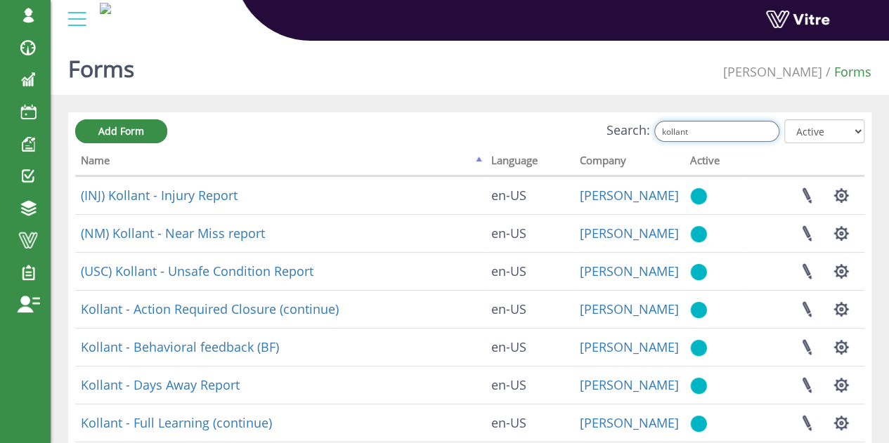
type input "kollant"
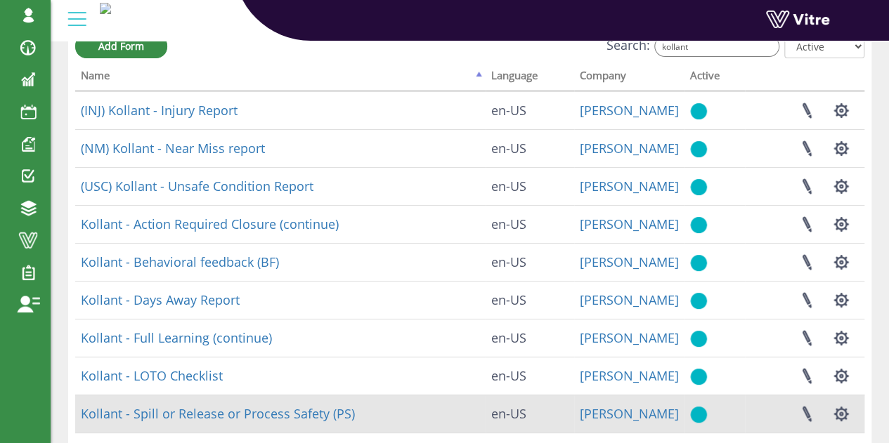
scroll to position [208, 0]
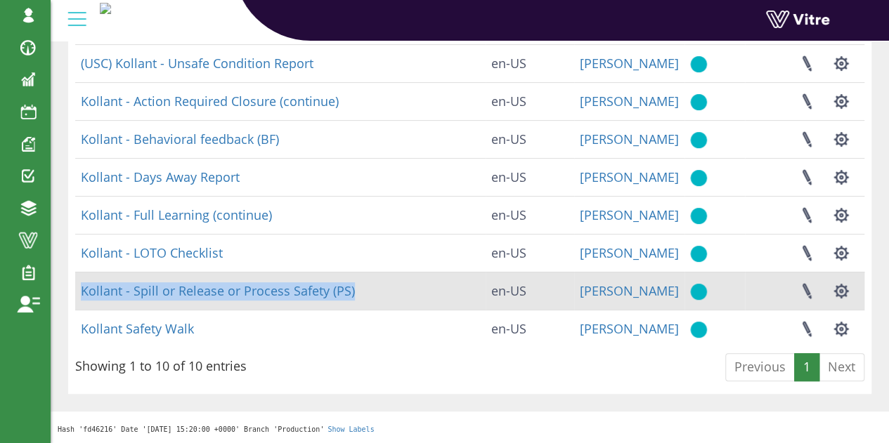
drag, startPoint x: 381, startPoint y: 289, endPoint x: 75, endPoint y: 293, distance: 306.3
click at [75, 293] on td "Kollant - Spill or Release or Process Safety (PS)" at bounding box center [280, 291] width 410 height 38
copy link "Kollant - Spill or Release or Process Safety (PS)"
click at [843, 292] on button "button" at bounding box center [840, 291] width 35 height 37
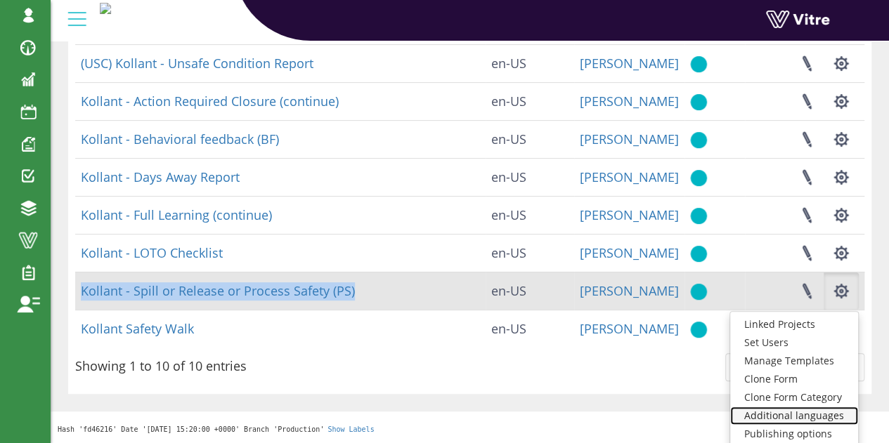
click at [805, 419] on link "Additional languages" at bounding box center [794, 416] width 128 height 18
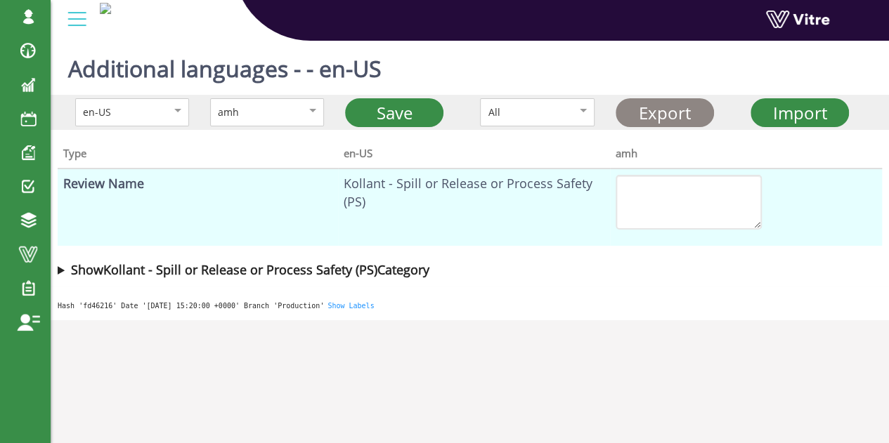
click at [670, 103] on link "Export" at bounding box center [664, 112] width 98 height 29
click at [814, 376] on body "[PERSON_NAME].Vitre Profile Notification Change Company Magyar English Español …" at bounding box center [444, 256] width 889 height 443
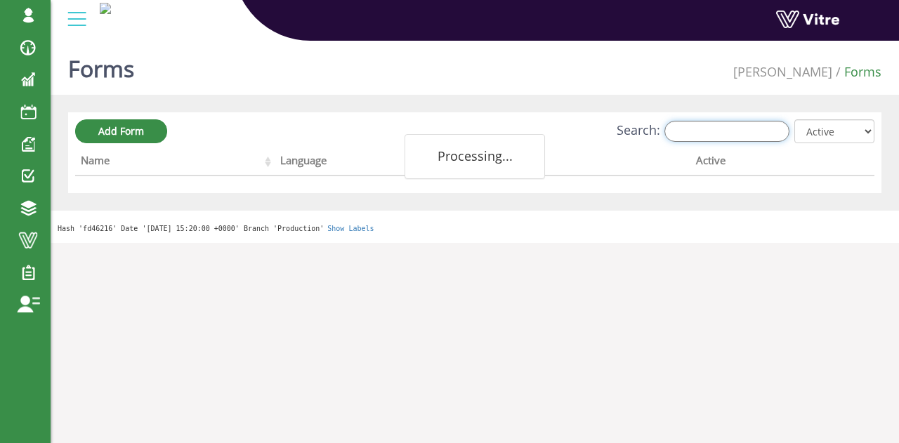
click at [750, 127] on input "Search:" at bounding box center [727, 131] width 125 height 21
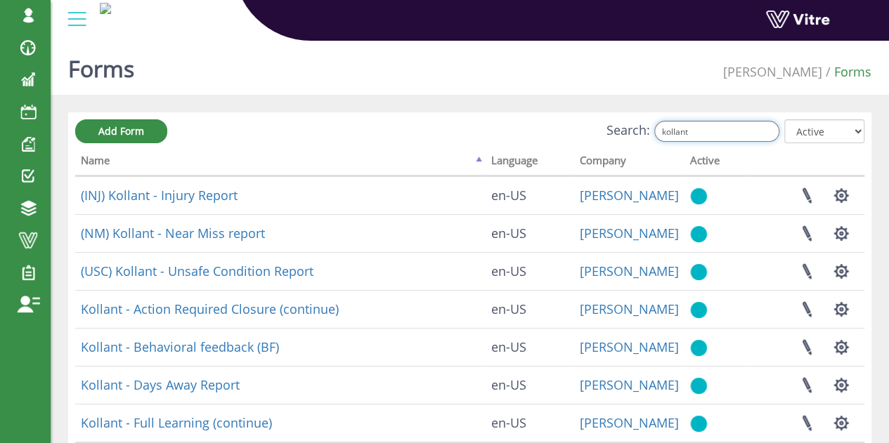
type input "kollant"
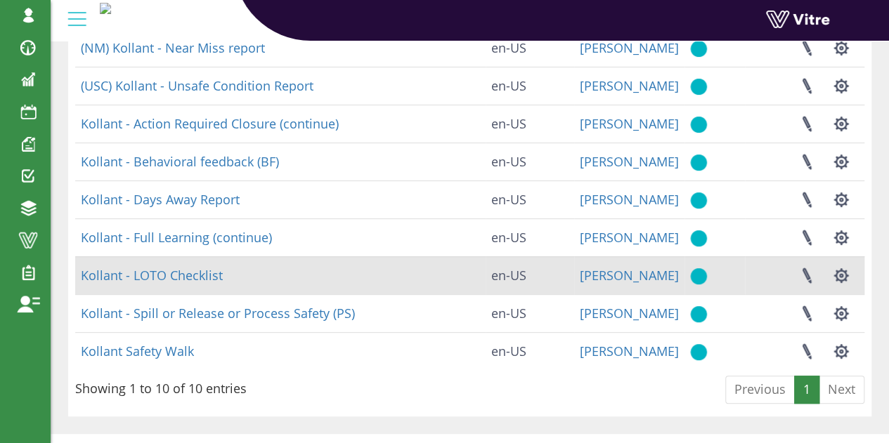
scroll to position [208, 0]
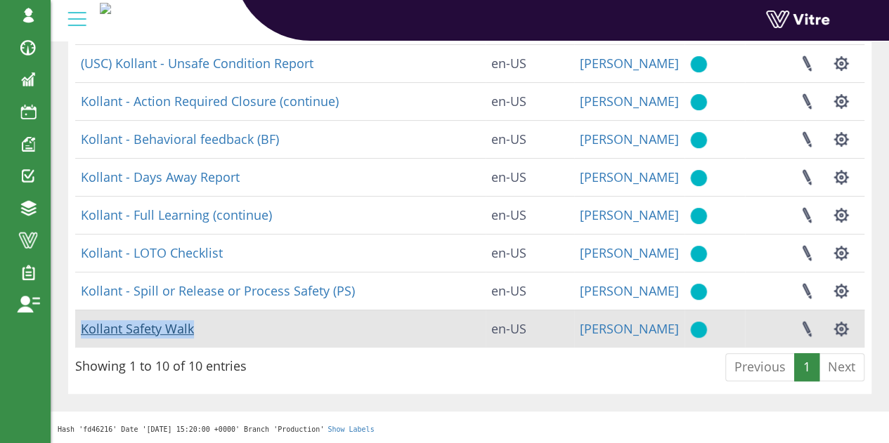
drag, startPoint x: 217, startPoint y: 333, endPoint x: 83, endPoint y: 329, distance: 134.2
click at [83, 329] on td "Kollant Safety Walk" at bounding box center [280, 329] width 410 height 38
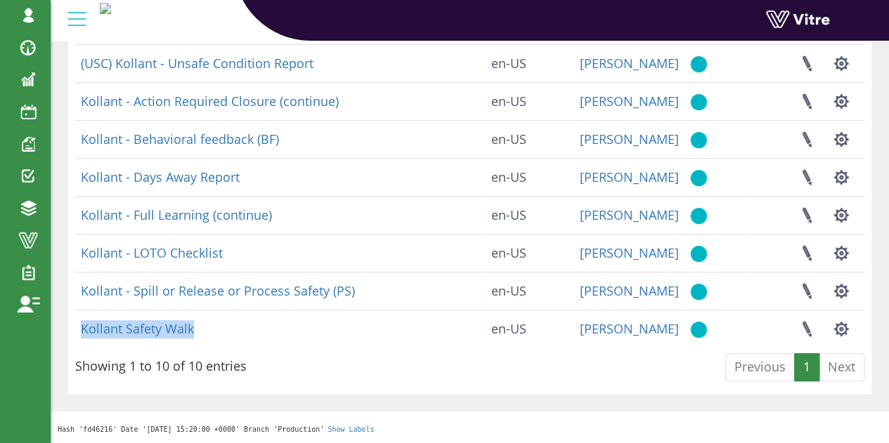
copy link "Kollant Safety Walk"
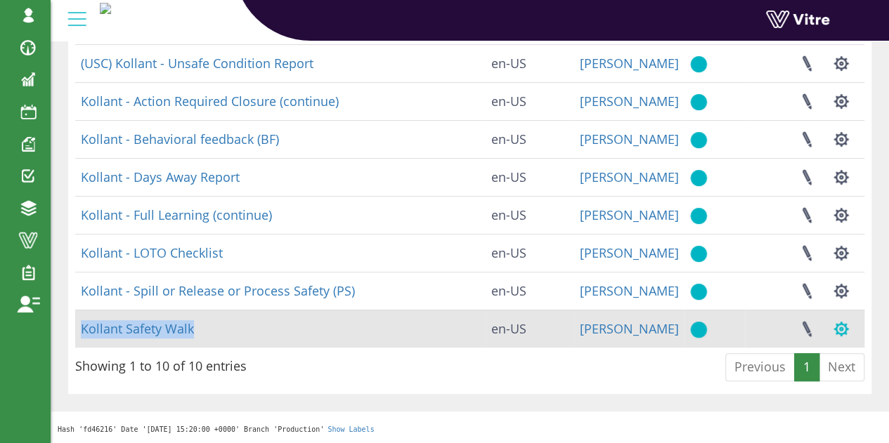
click at [842, 328] on button "button" at bounding box center [840, 329] width 35 height 37
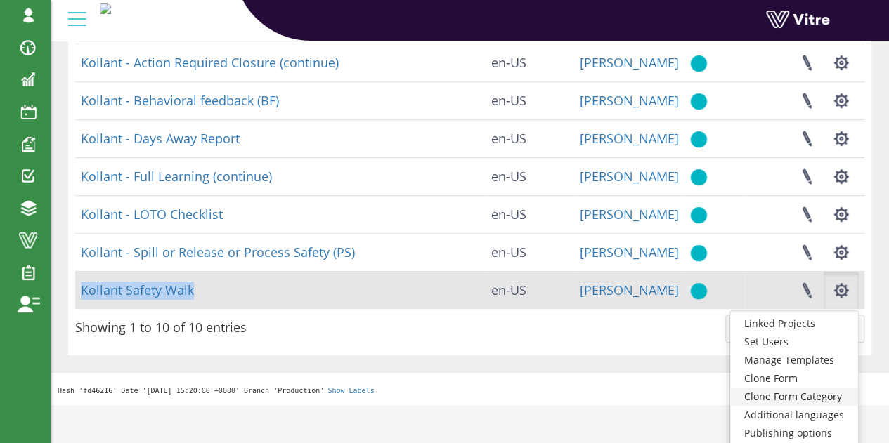
scroll to position [267, 0]
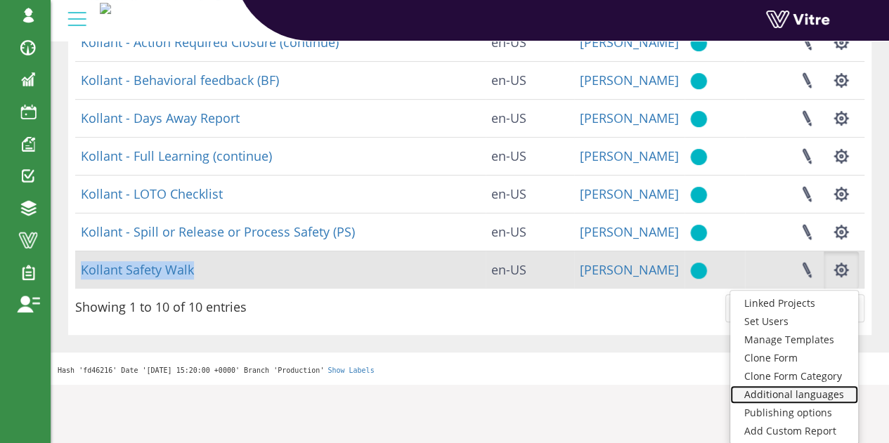
click at [814, 397] on link "Additional languages" at bounding box center [794, 395] width 128 height 18
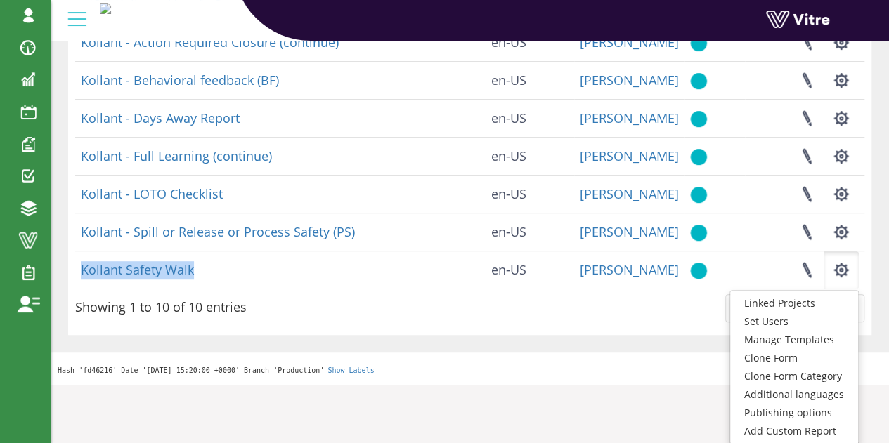
scroll to position [208, 0]
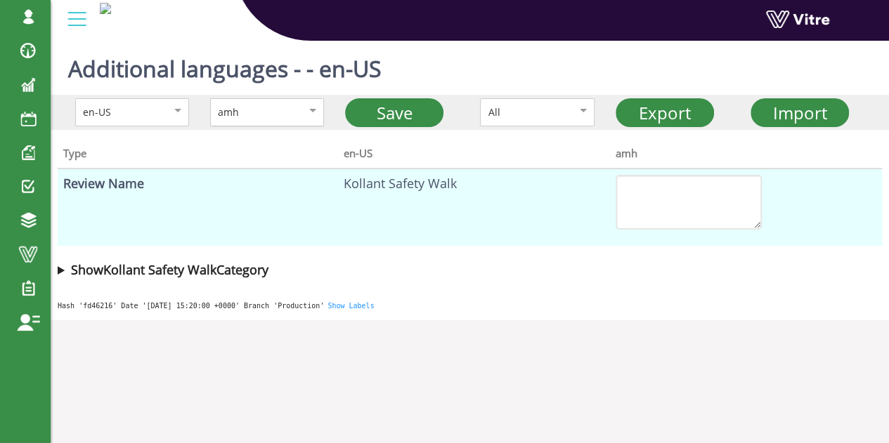
click at [278, 112] on div "amh" at bounding box center [252, 112] width 69 height 15
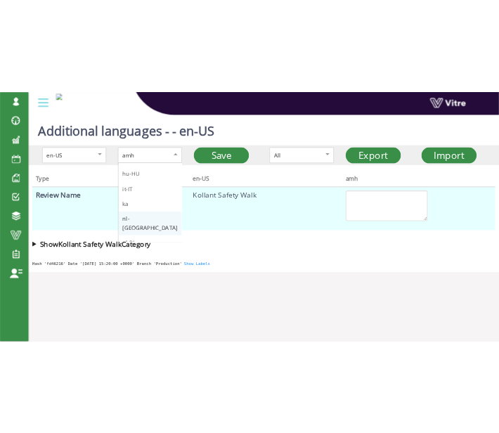
scroll to position [211, 0]
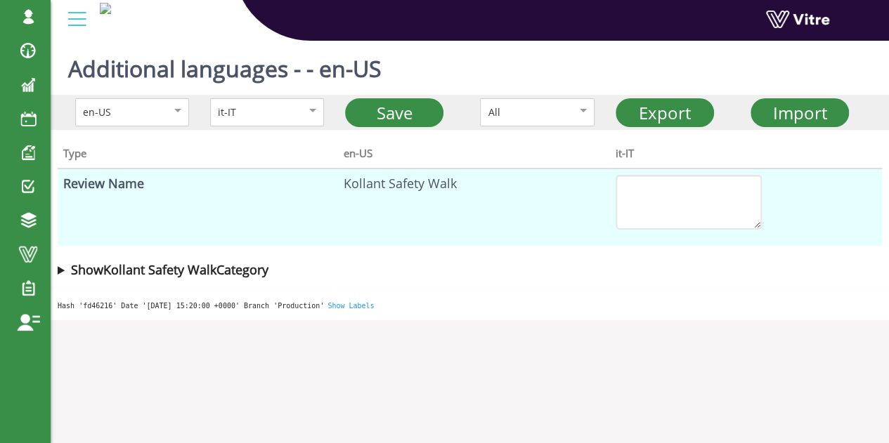
click at [226, 277] on b "Show Kollant Safety Walk Category" at bounding box center [169, 269] width 197 height 17
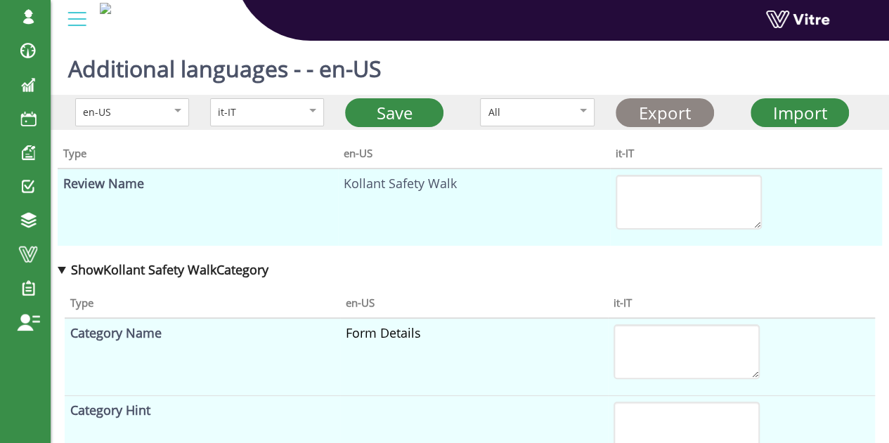
click at [656, 105] on link "Export" at bounding box center [664, 112] width 98 height 29
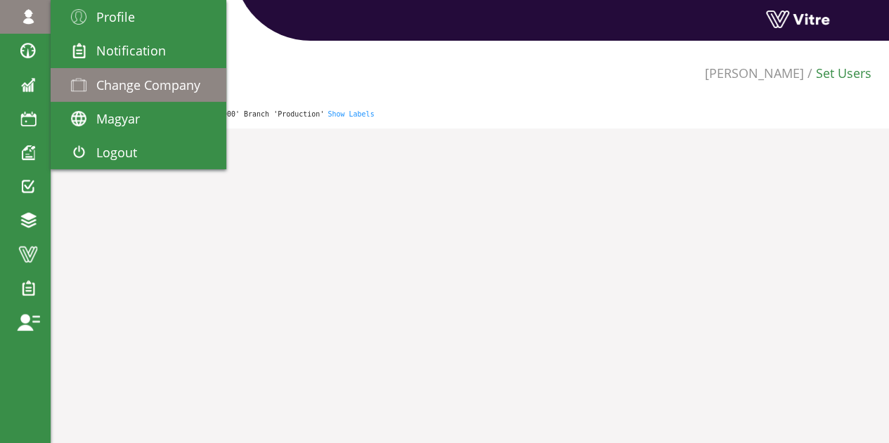
click at [135, 85] on span "Change Company" at bounding box center [148, 85] width 104 height 17
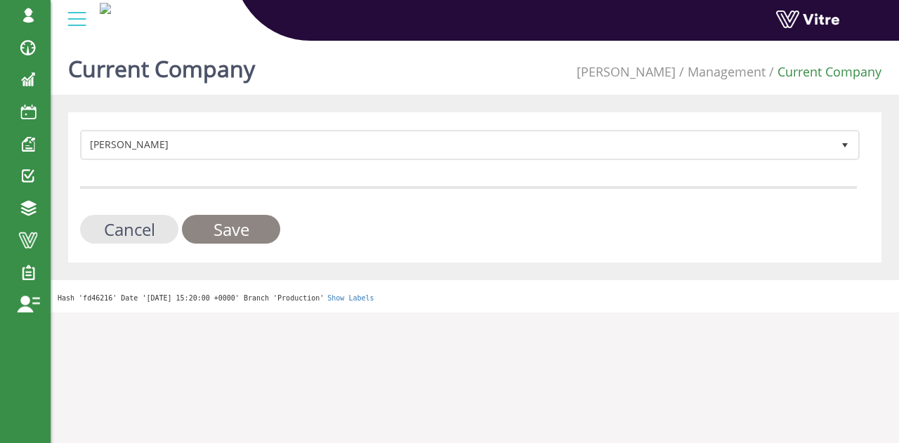
click at [256, 230] on input "Save" at bounding box center [231, 229] width 98 height 29
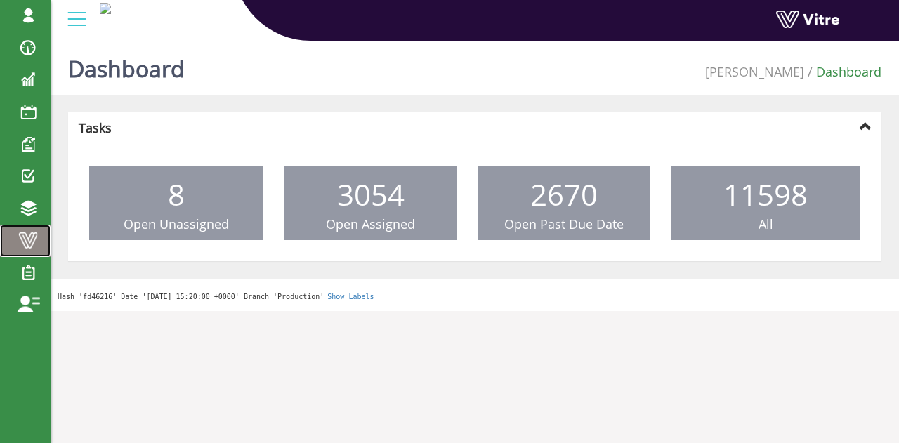
click at [20, 234] on span at bounding box center [28, 240] width 35 height 17
